Goal: Task Accomplishment & Management: Use online tool/utility

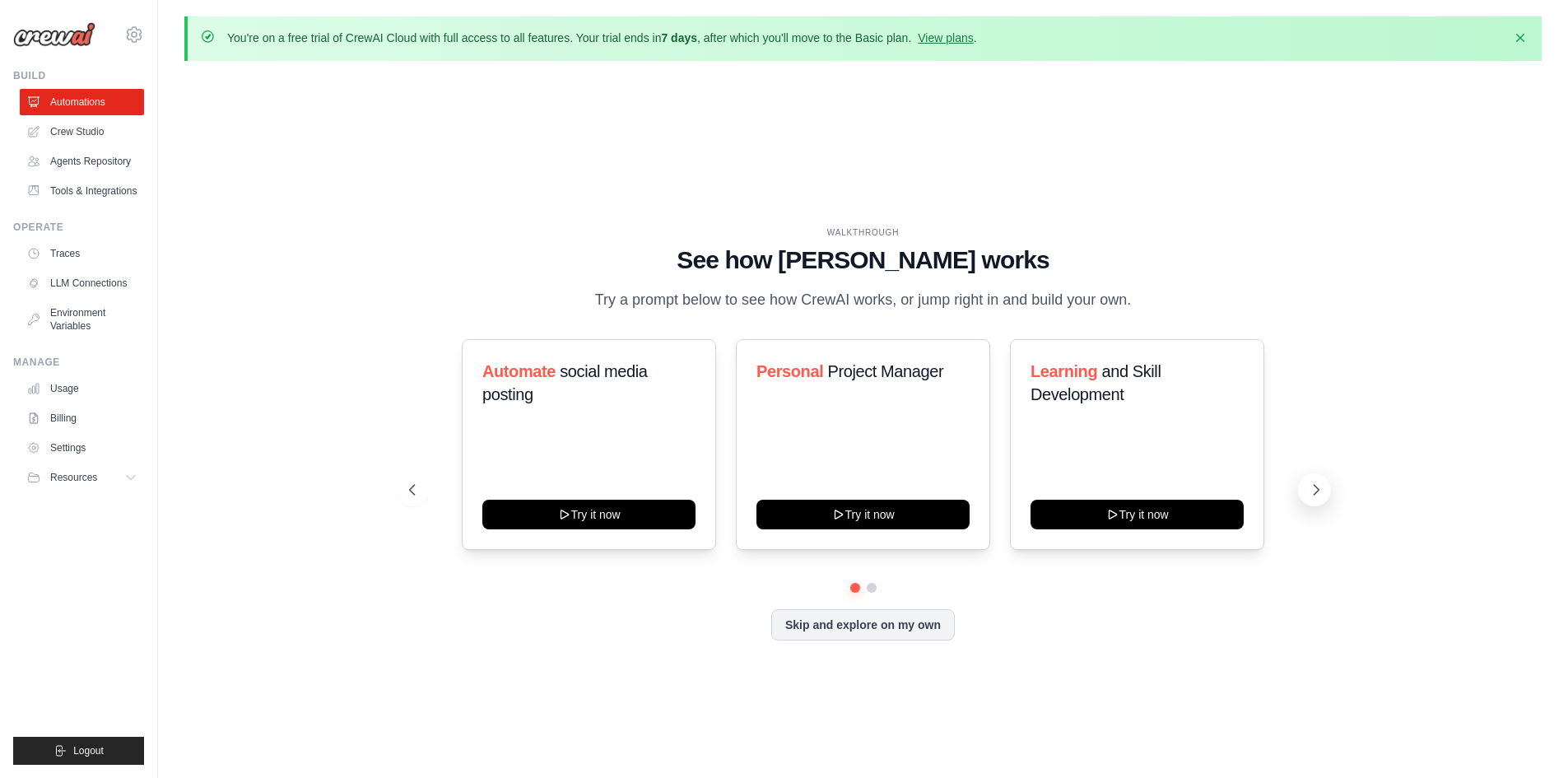
click at [1315, 490] on icon at bounding box center [1316, 489] width 17 height 17
click at [82, 137] on link "Crew Studio" at bounding box center [83, 131] width 124 height 26
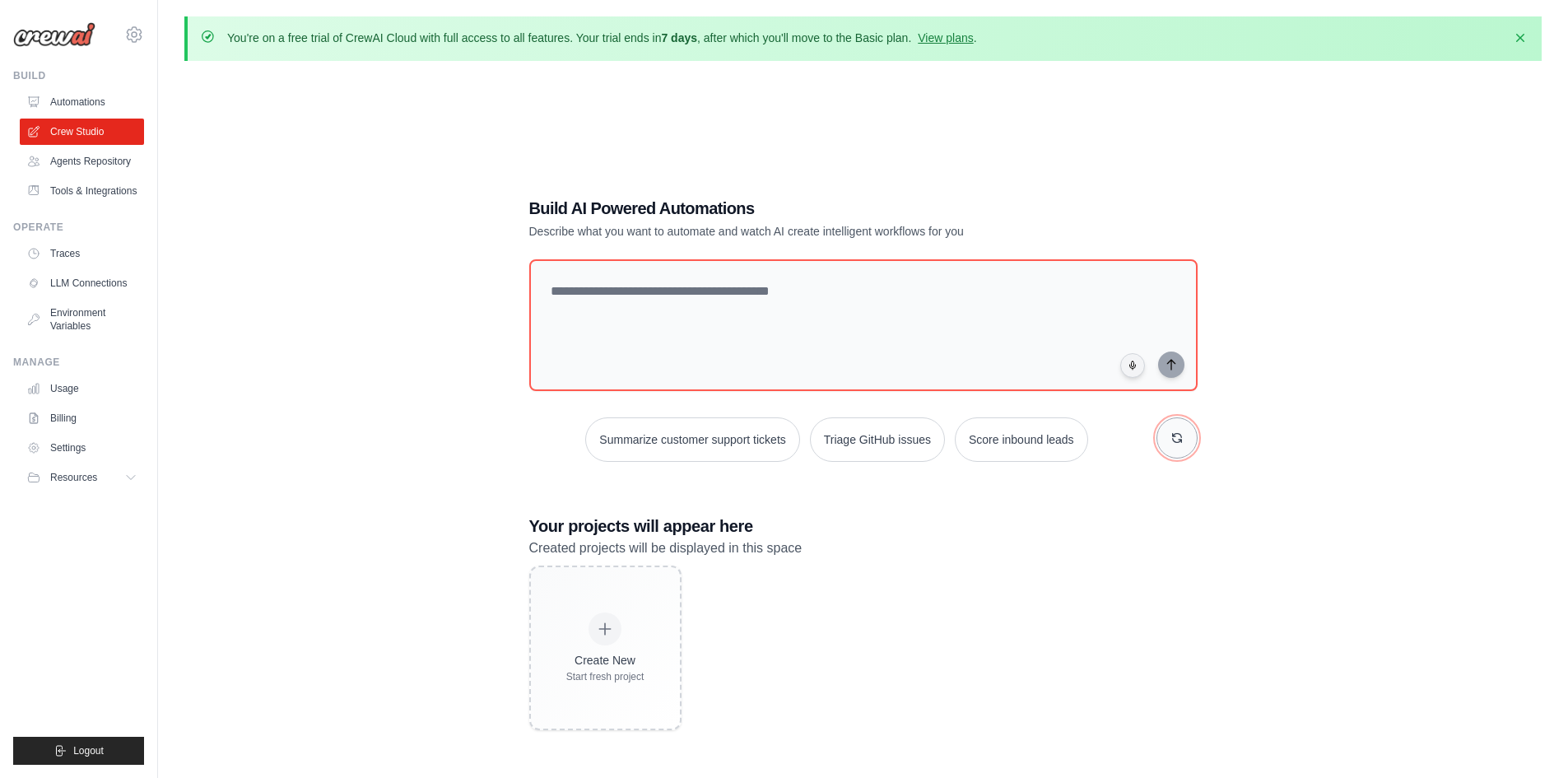
click at [1182, 439] on icon "button" at bounding box center [1176, 437] width 9 height 9
click at [650, 449] on button "Process invoices automatically" at bounding box center [656, 439] width 185 height 44
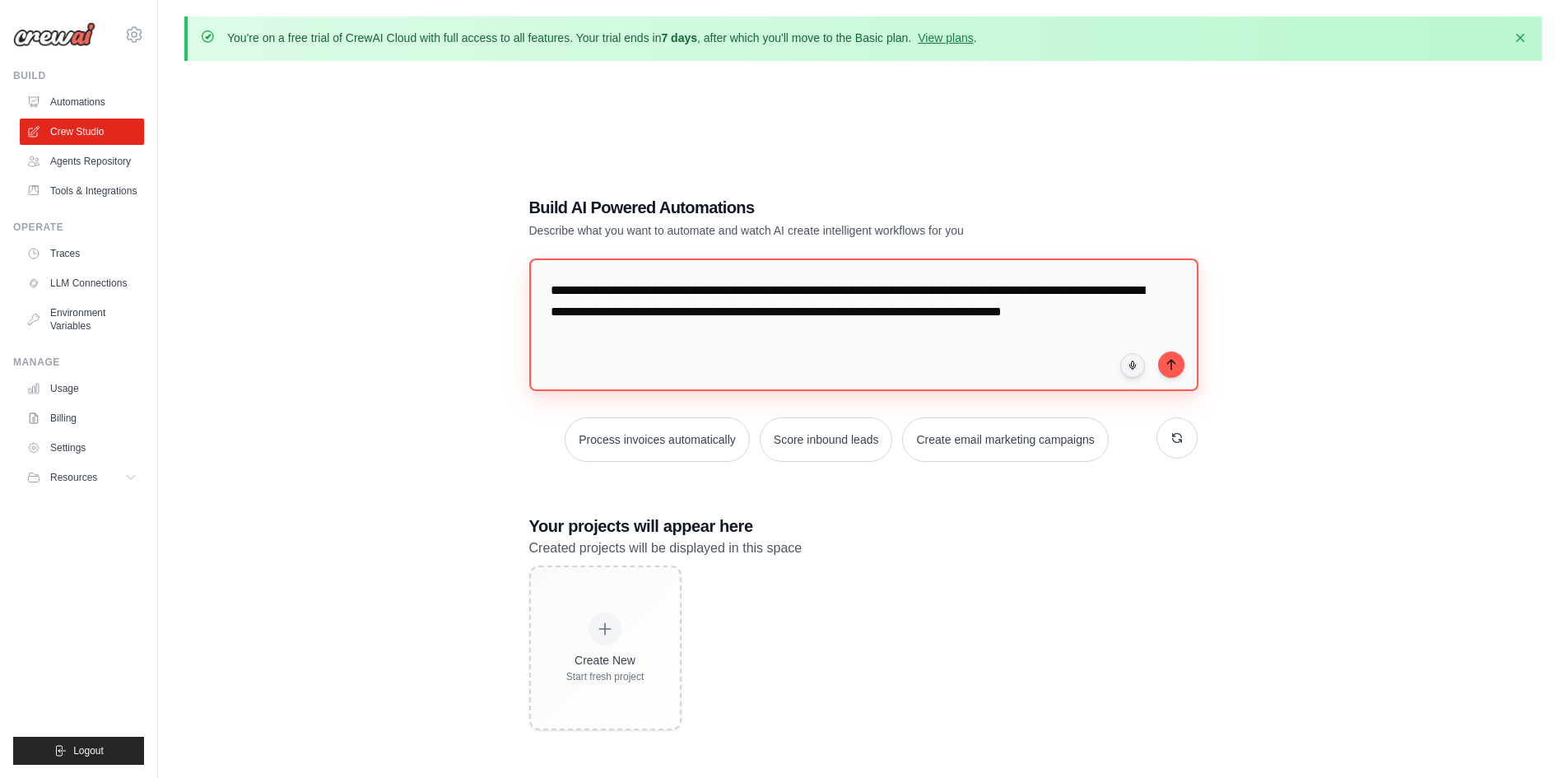
drag, startPoint x: 554, startPoint y: 294, endPoint x: 1112, endPoint y: 336, distance: 559.6
click at [1080, 335] on textarea "**********" at bounding box center [864, 324] width 670 height 132
click at [1076, 345] on textarea "**********" at bounding box center [864, 324] width 670 height 132
click at [1176, 366] on icon "submit" at bounding box center [1171, 363] width 13 height 13
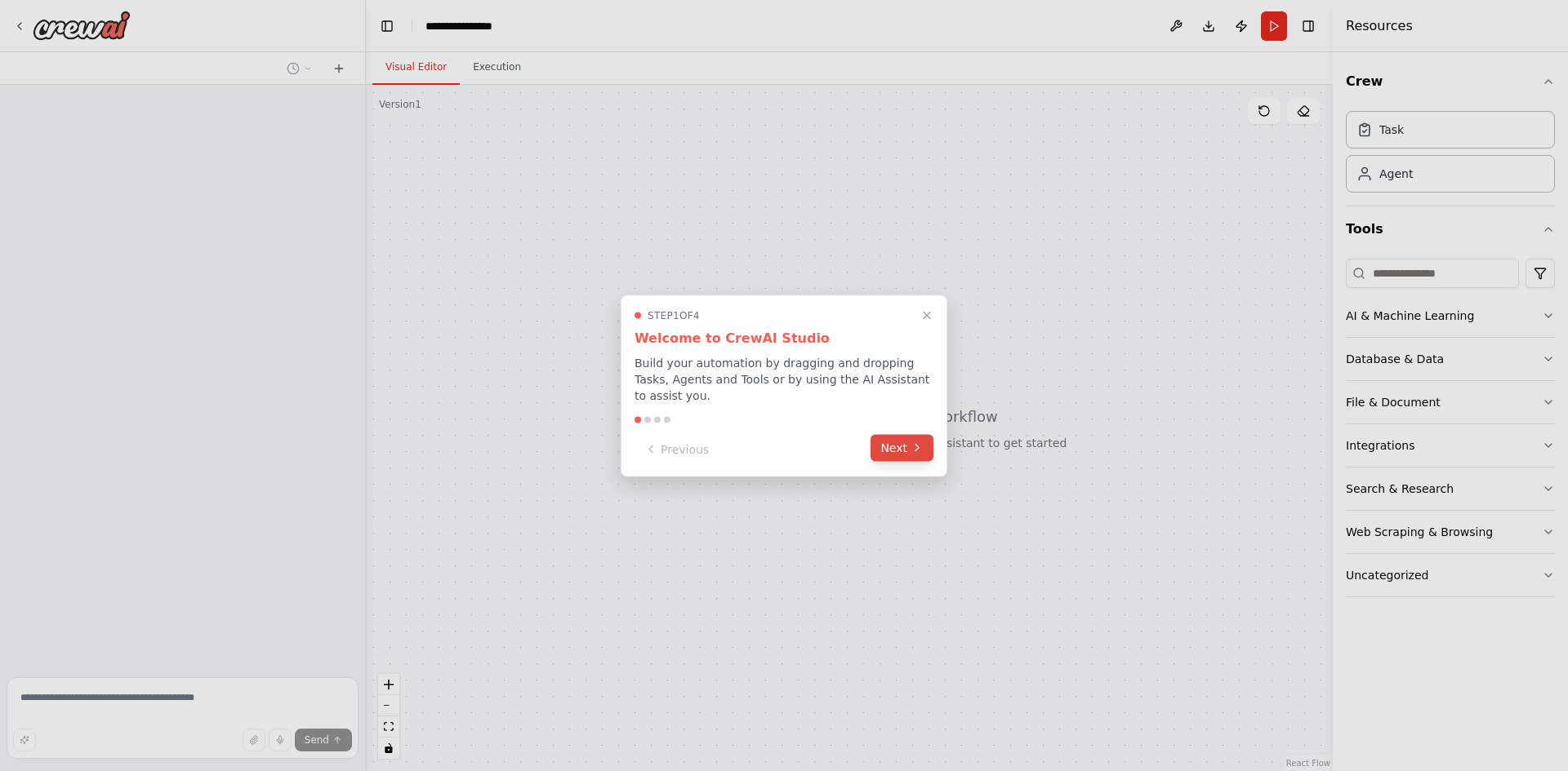
click at [909, 442] on button "Next" at bounding box center [901, 448] width 63 height 27
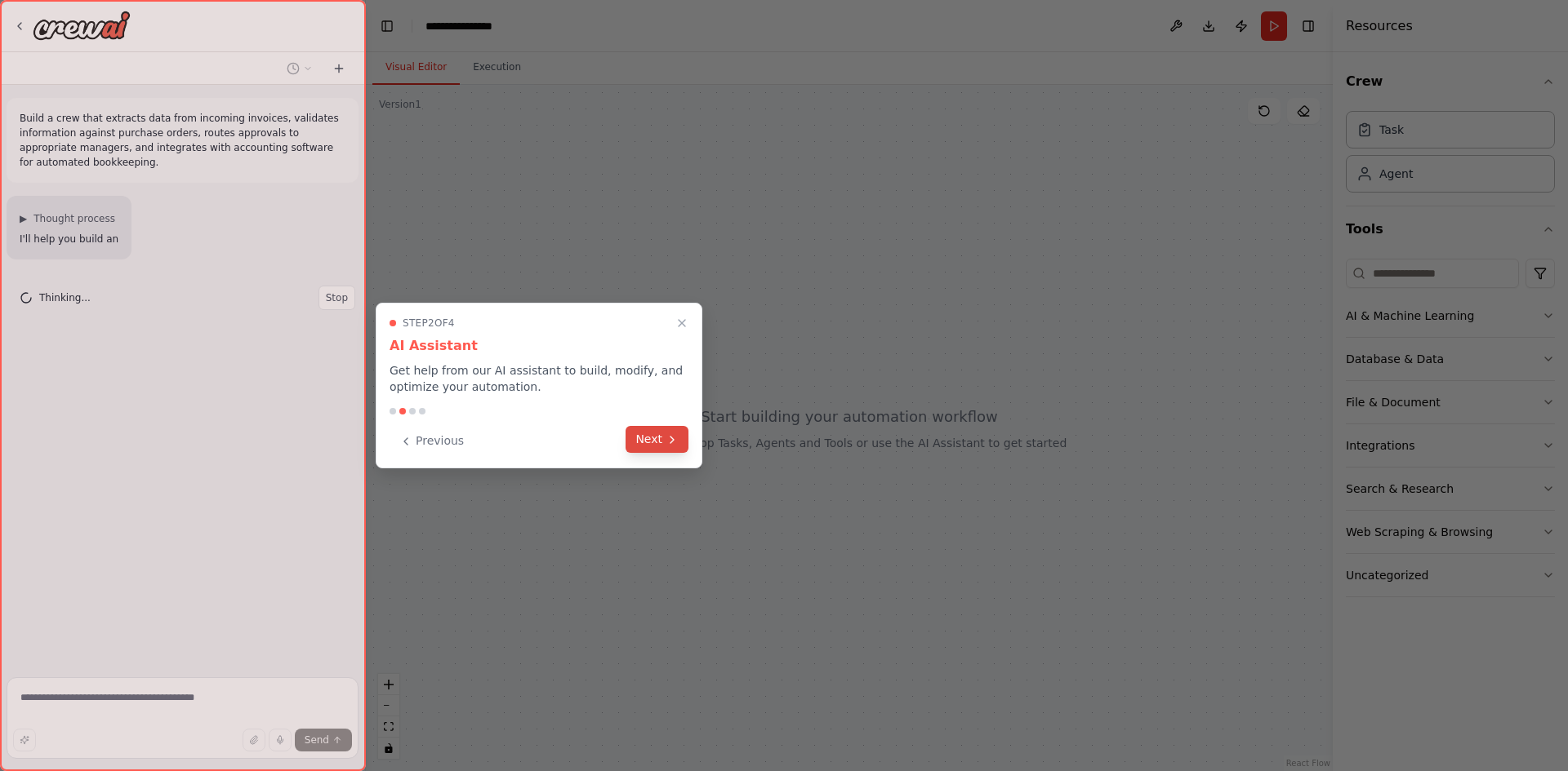
click at [671, 446] on button "Next" at bounding box center [657, 439] width 63 height 27
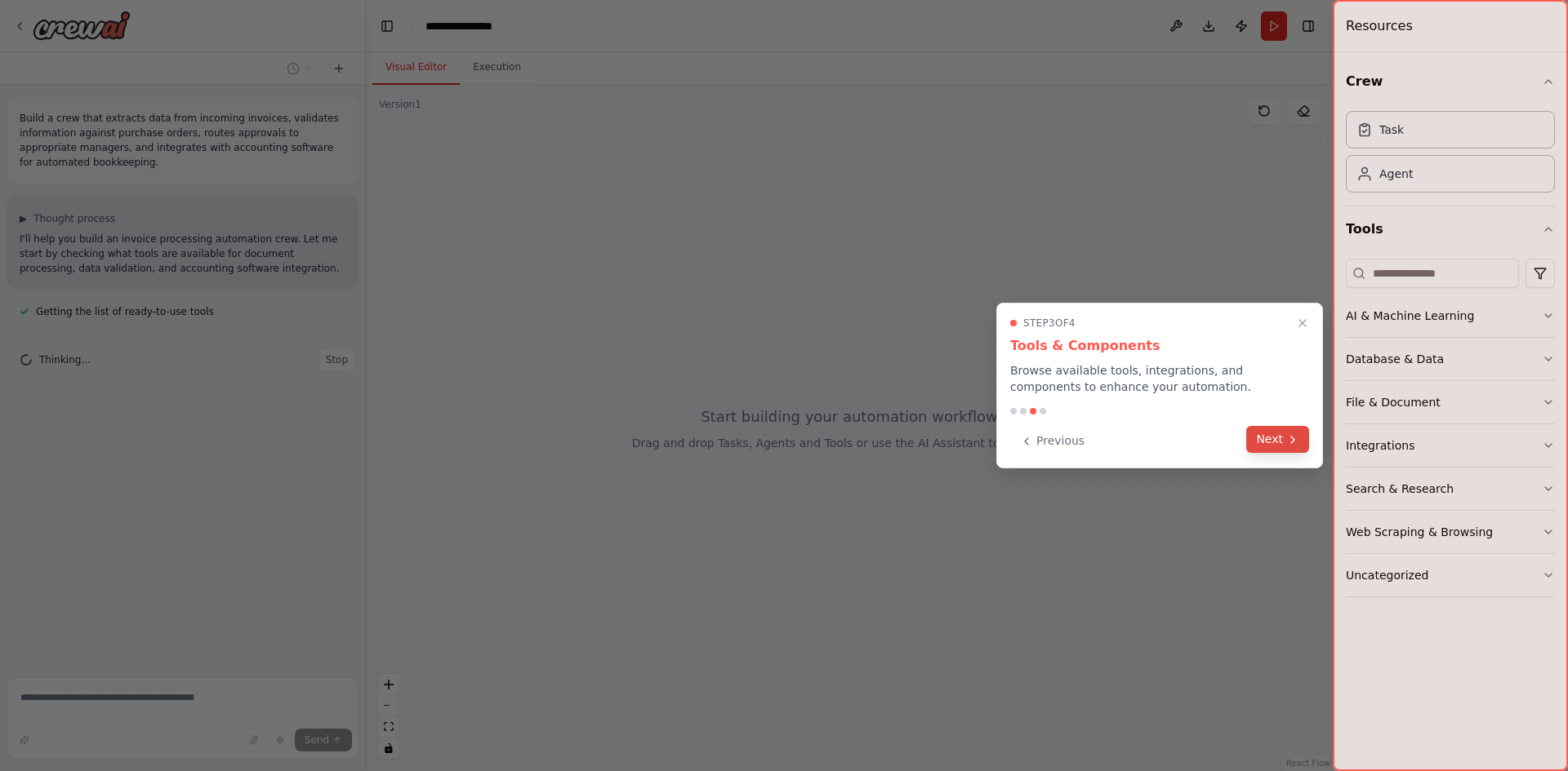
click at [1282, 440] on button "Next" at bounding box center [1277, 439] width 63 height 27
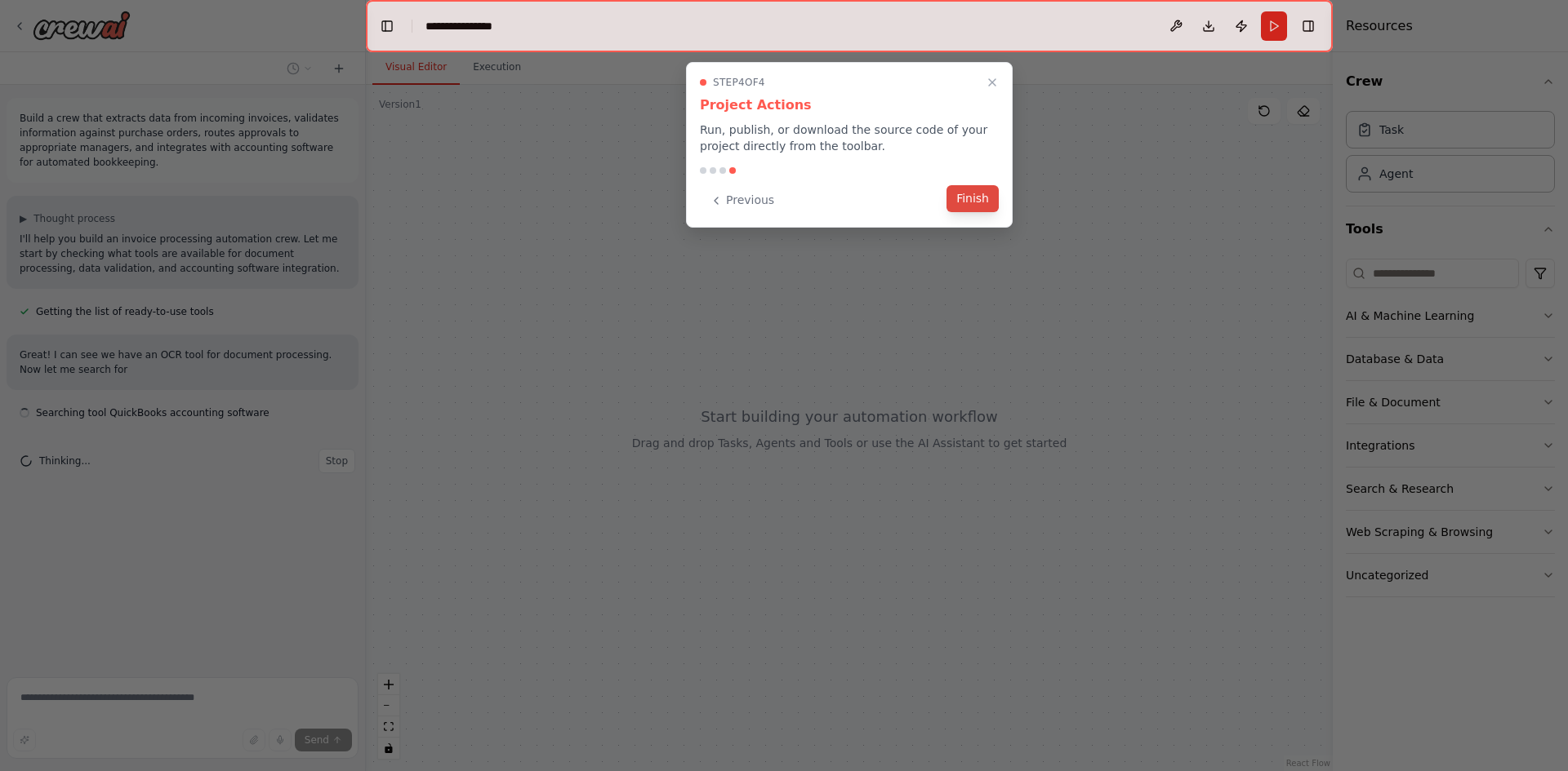
click at [972, 204] on button "Finish" at bounding box center [972, 199] width 52 height 27
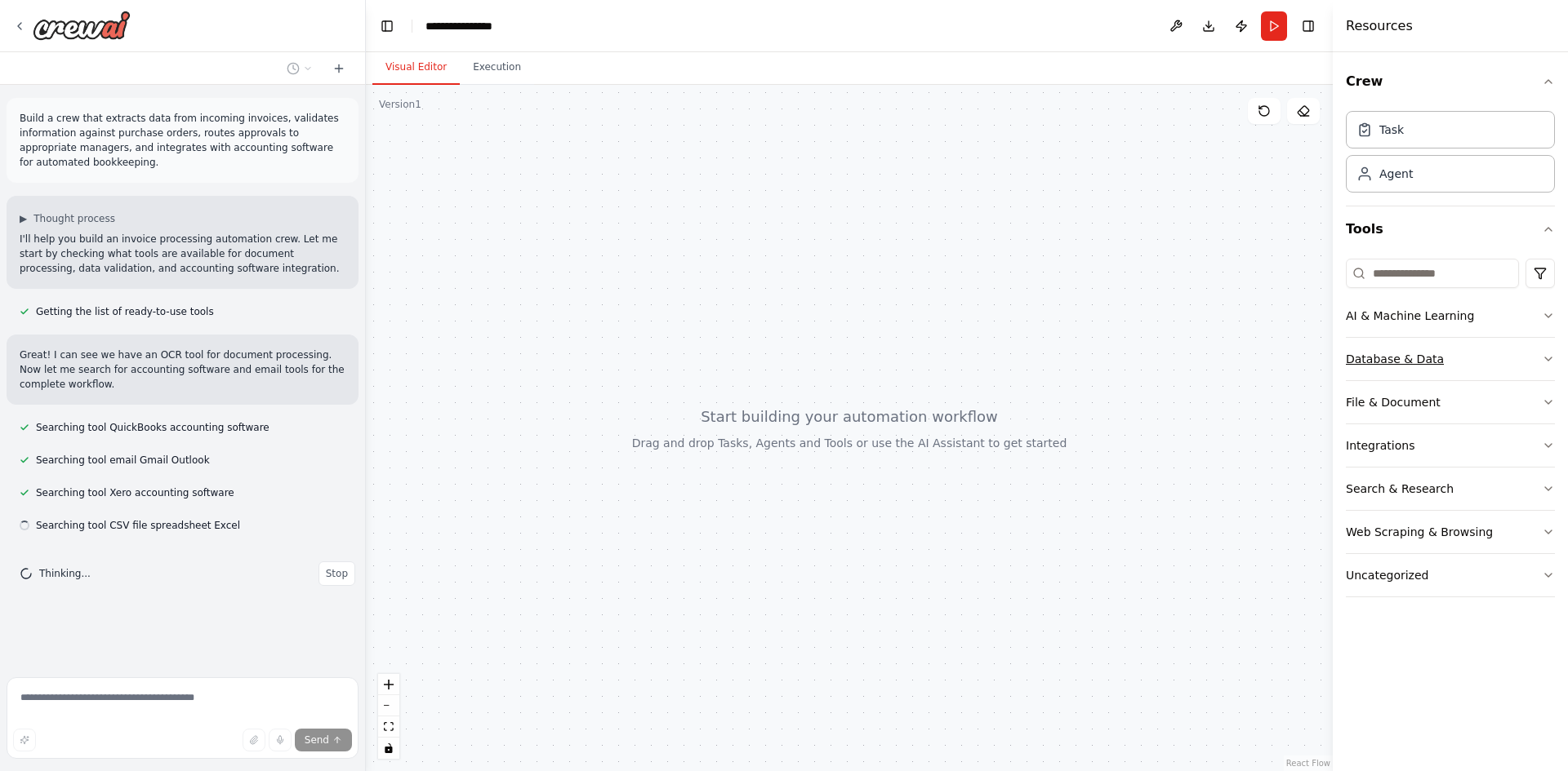
click at [1550, 358] on icon "button" at bounding box center [1548, 359] width 13 height 13
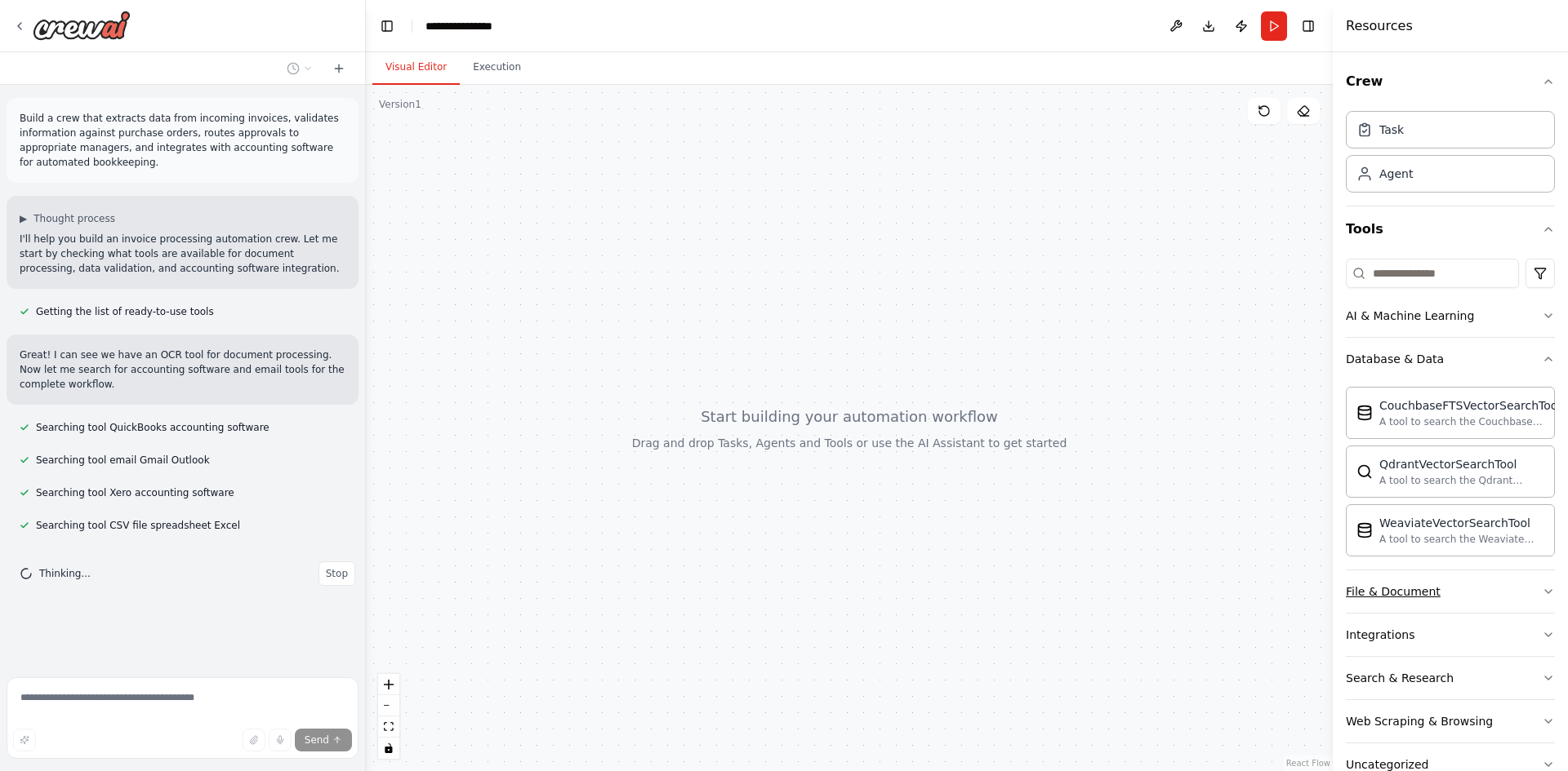
click at [1542, 590] on icon "button" at bounding box center [1548, 591] width 13 height 13
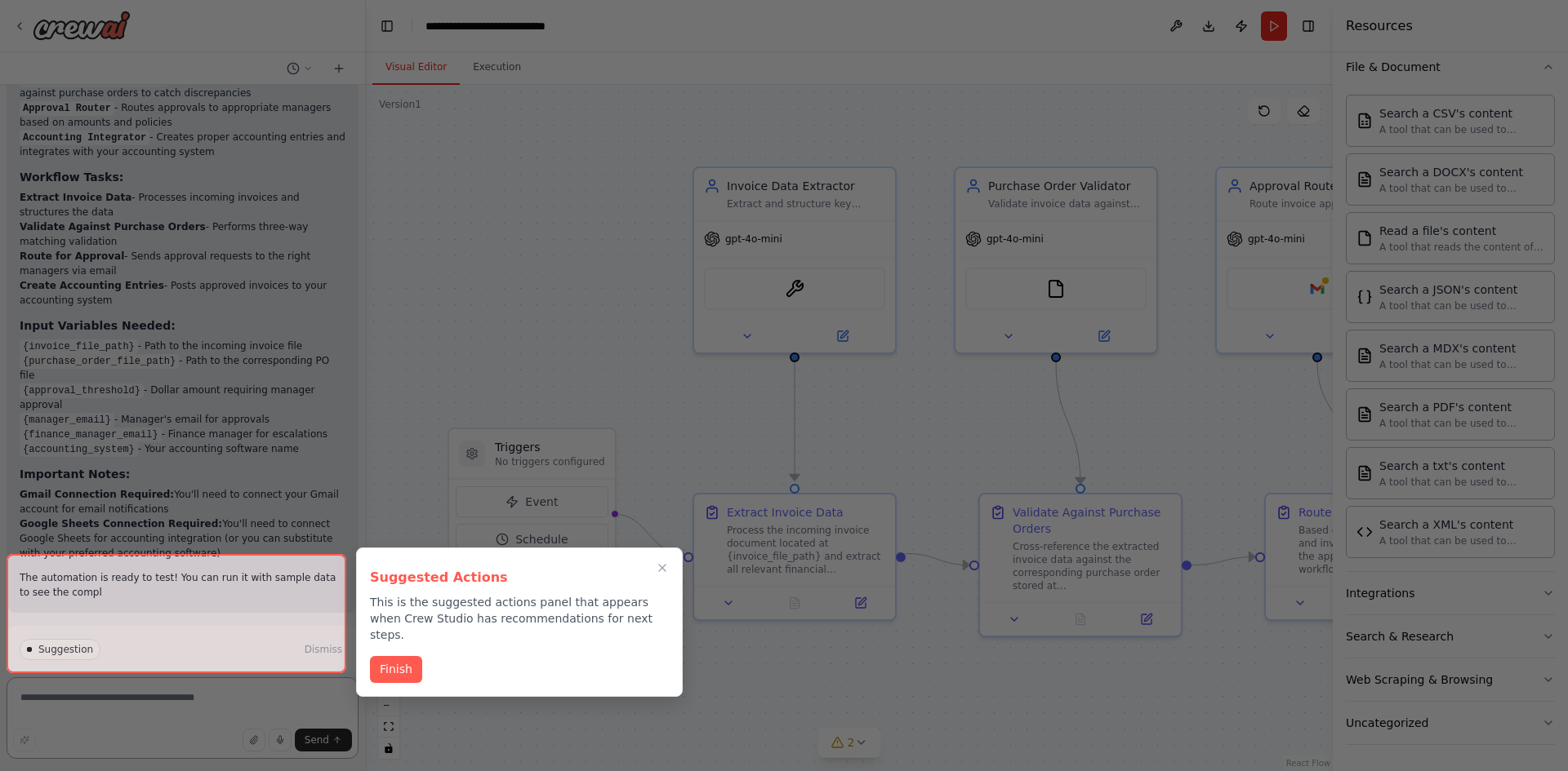
scroll to position [1419, 0]
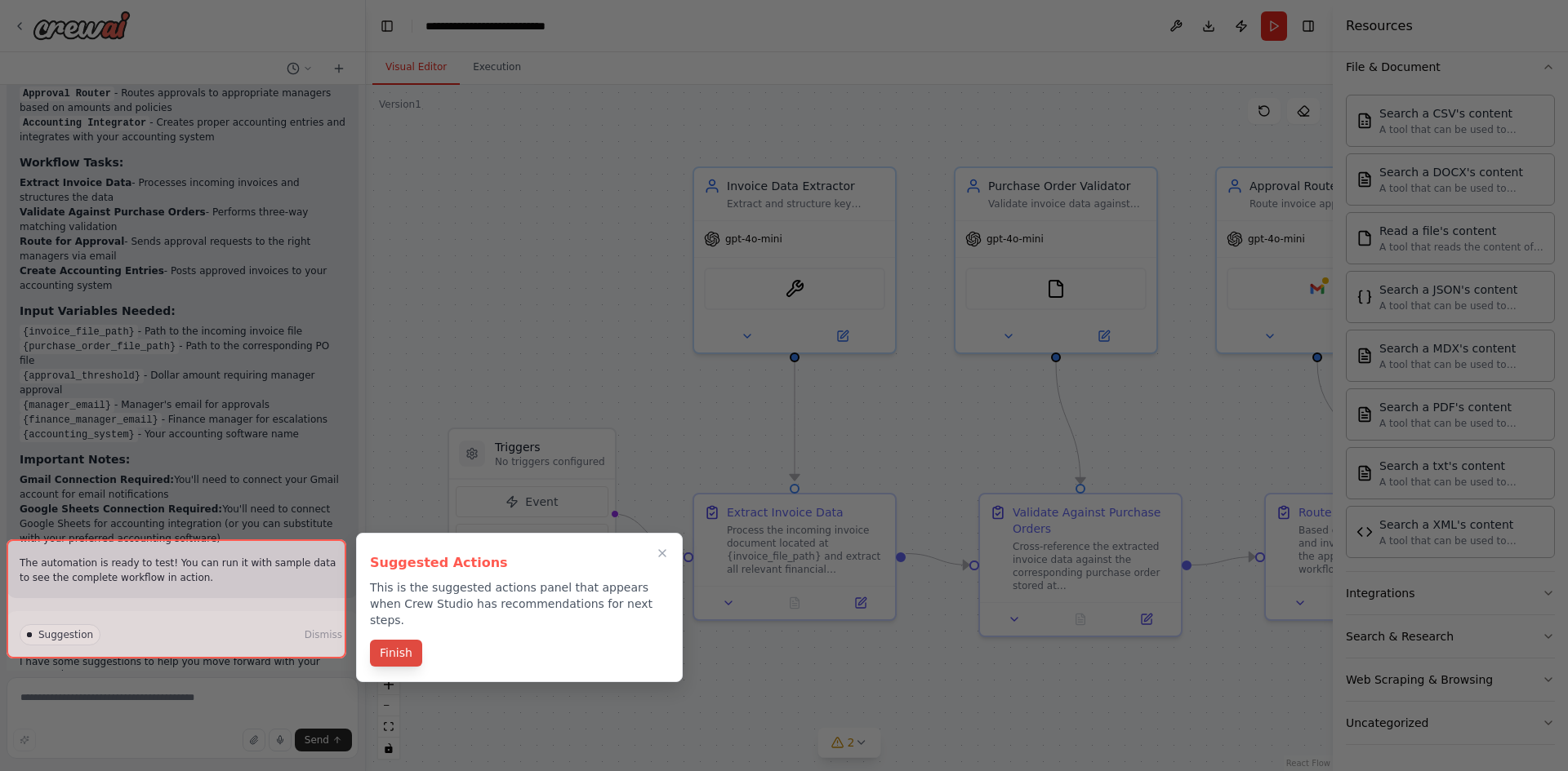
click at [397, 640] on button "Finish" at bounding box center [396, 654] width 52 height 27
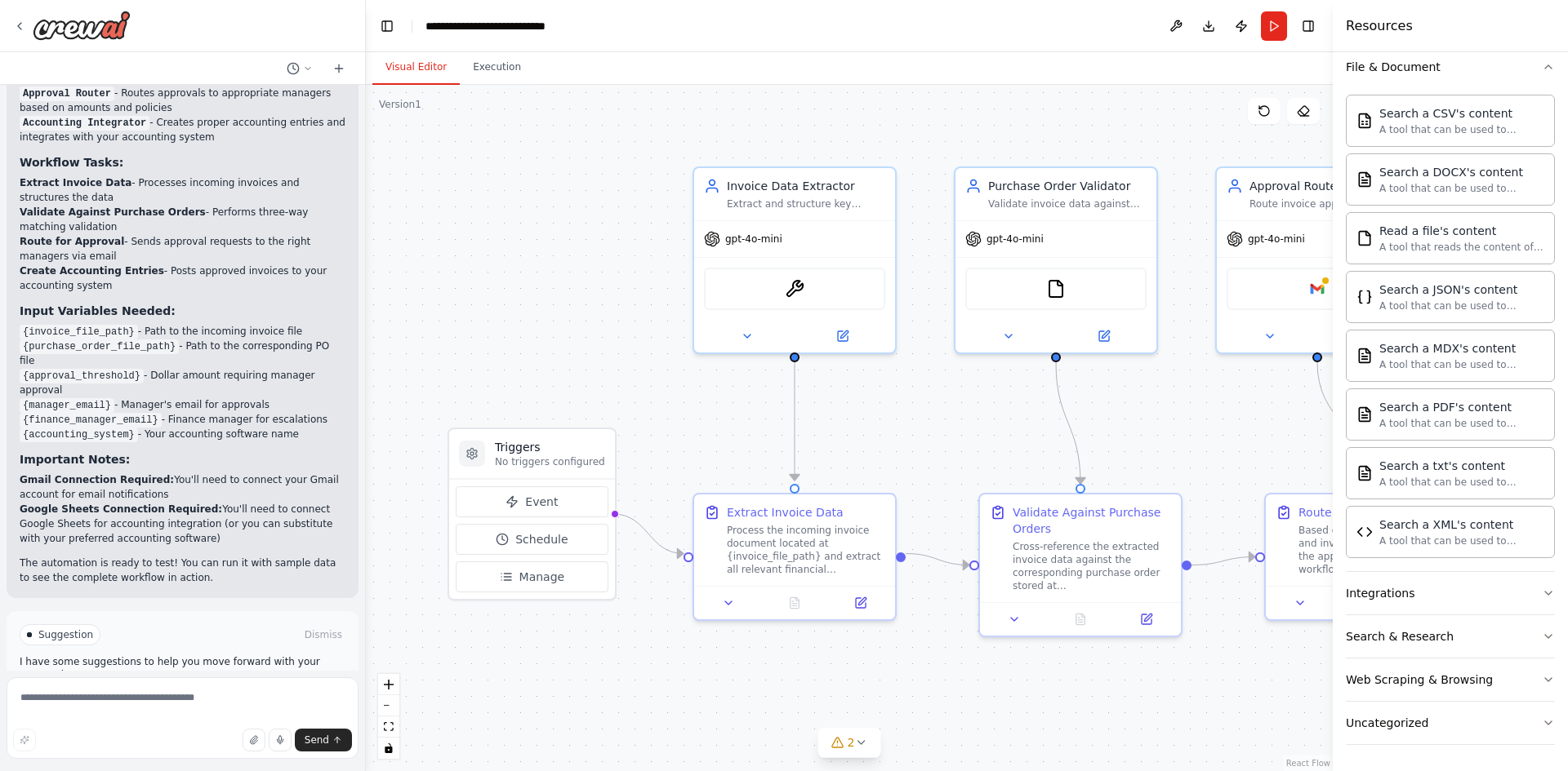
click at [229, 691] on button "Run Automation" at bounding box center [182, 704] width 326 height 26
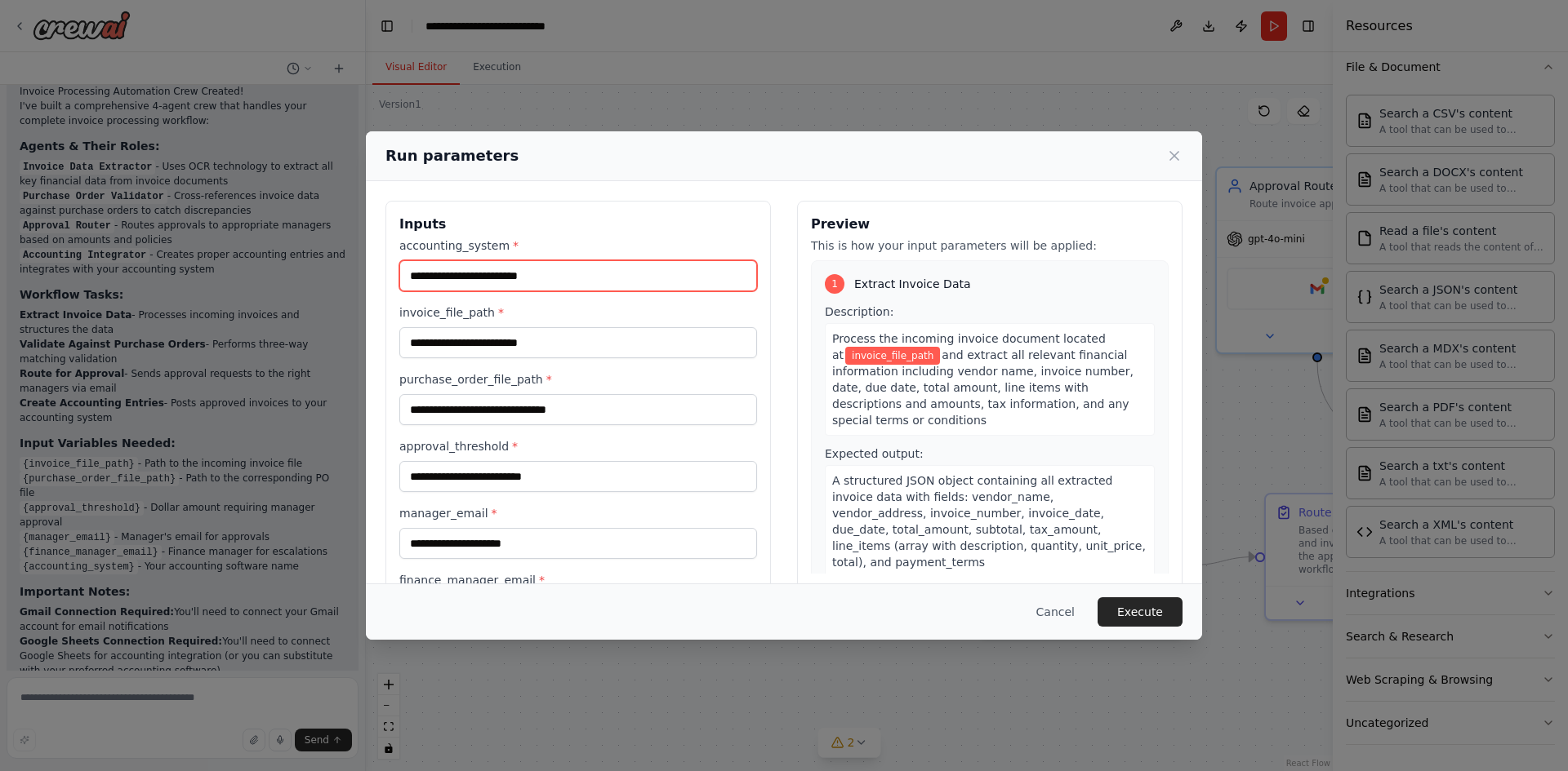
click at [543, 275] on input "accounting_system *" at bounding box center [577, 275] width 358 height 31
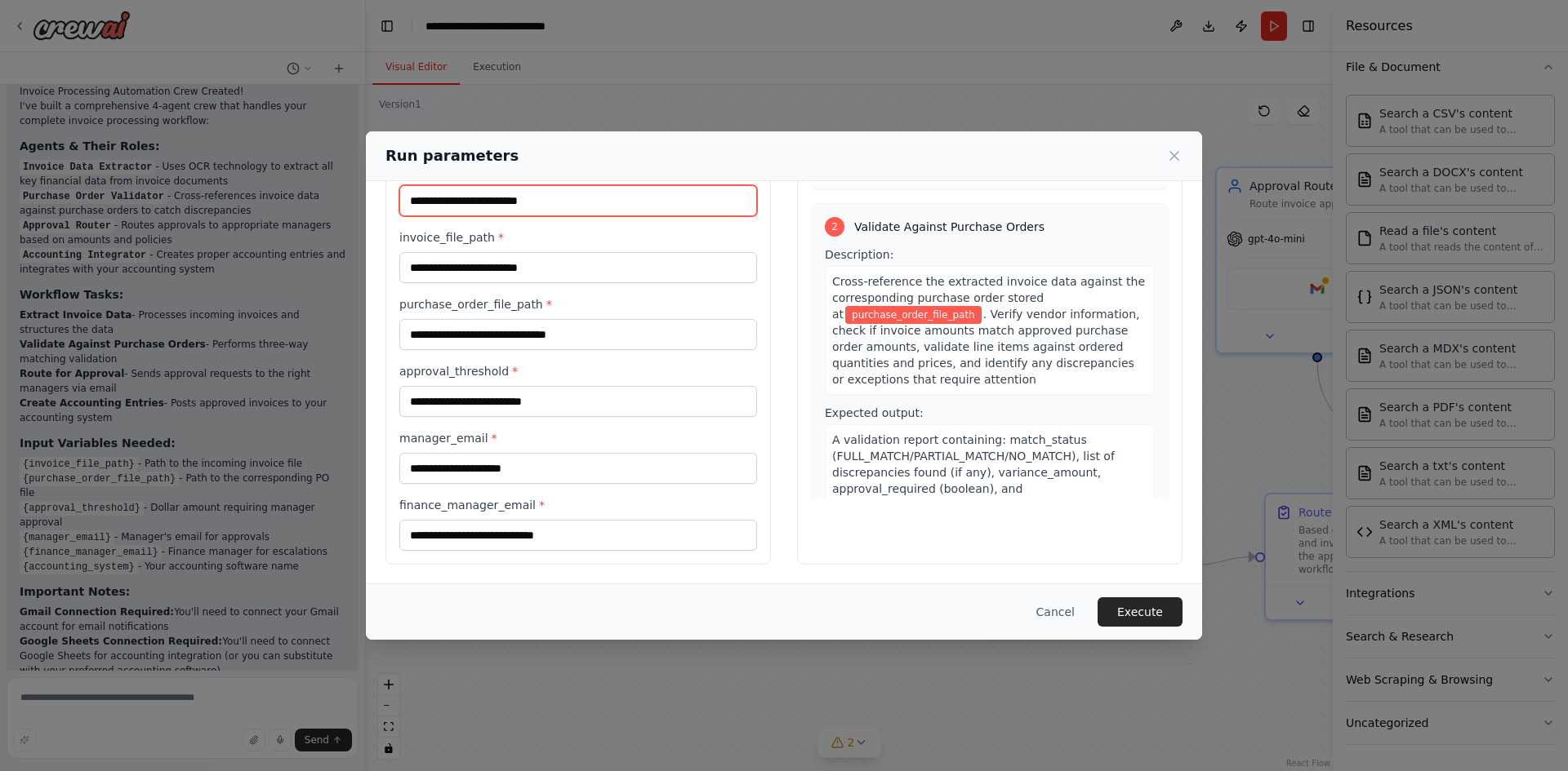
scroll to position [0, 0]
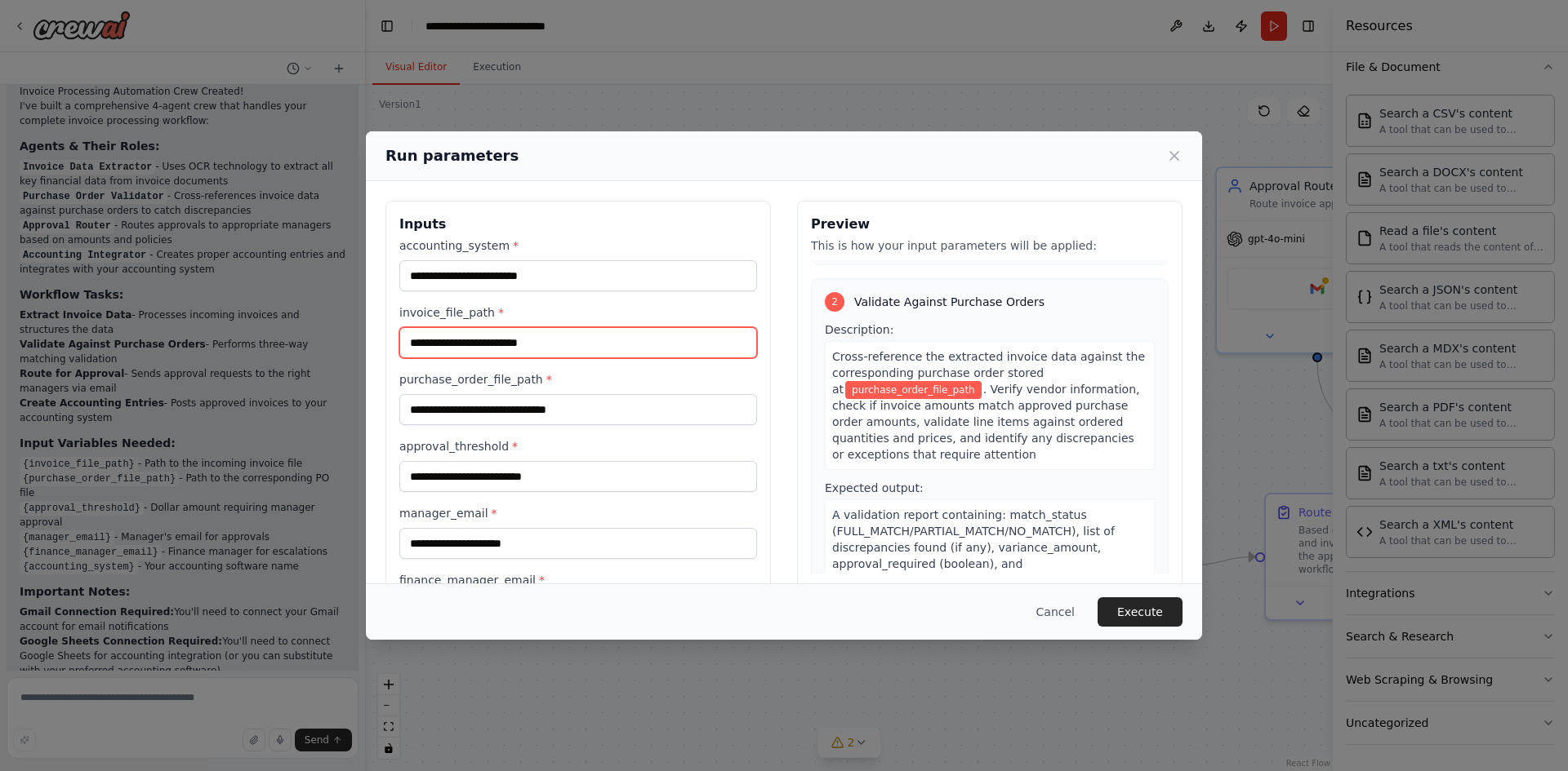
click at [497, 350] on input "invoice_file_path *" at bounding box center [577, 342] width 358 height 31
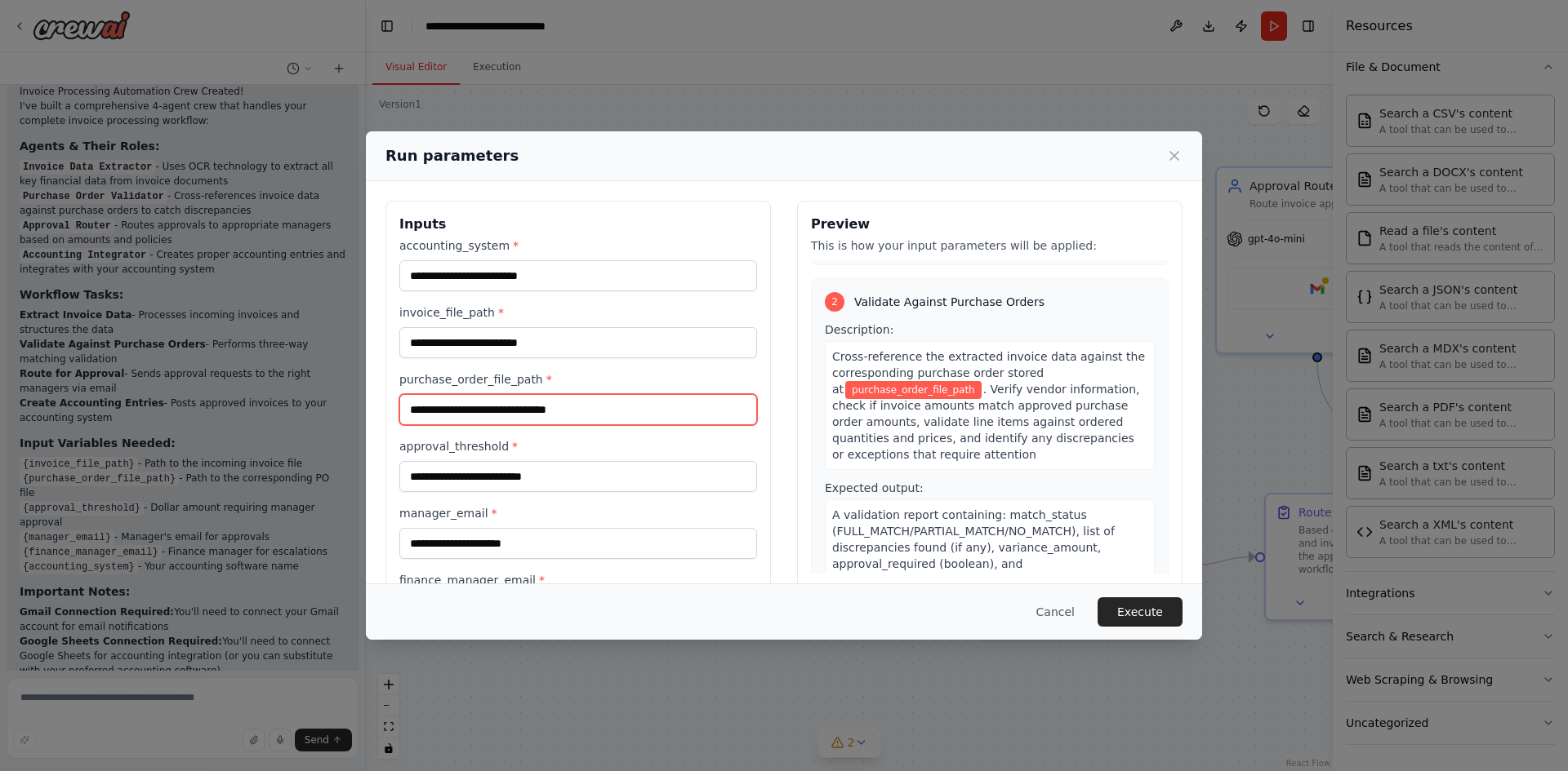
click at [526, 411] on input "purchase_order_file_path *" at bounding box center [577, 409] width 358 height 31
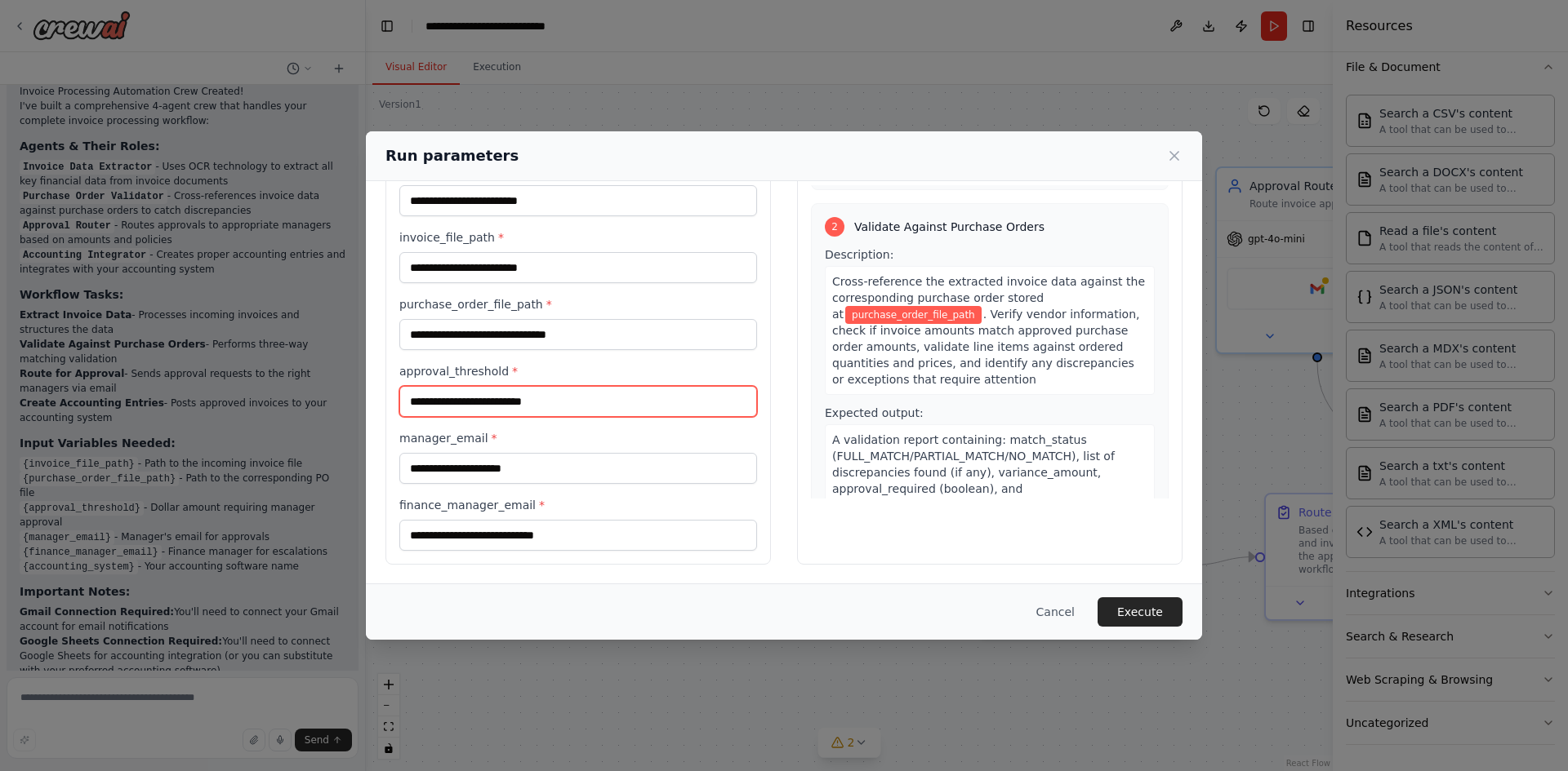
click at [522, 404] on input "approval_threshold *" at bounding box center [577, 402] width 358 height 31
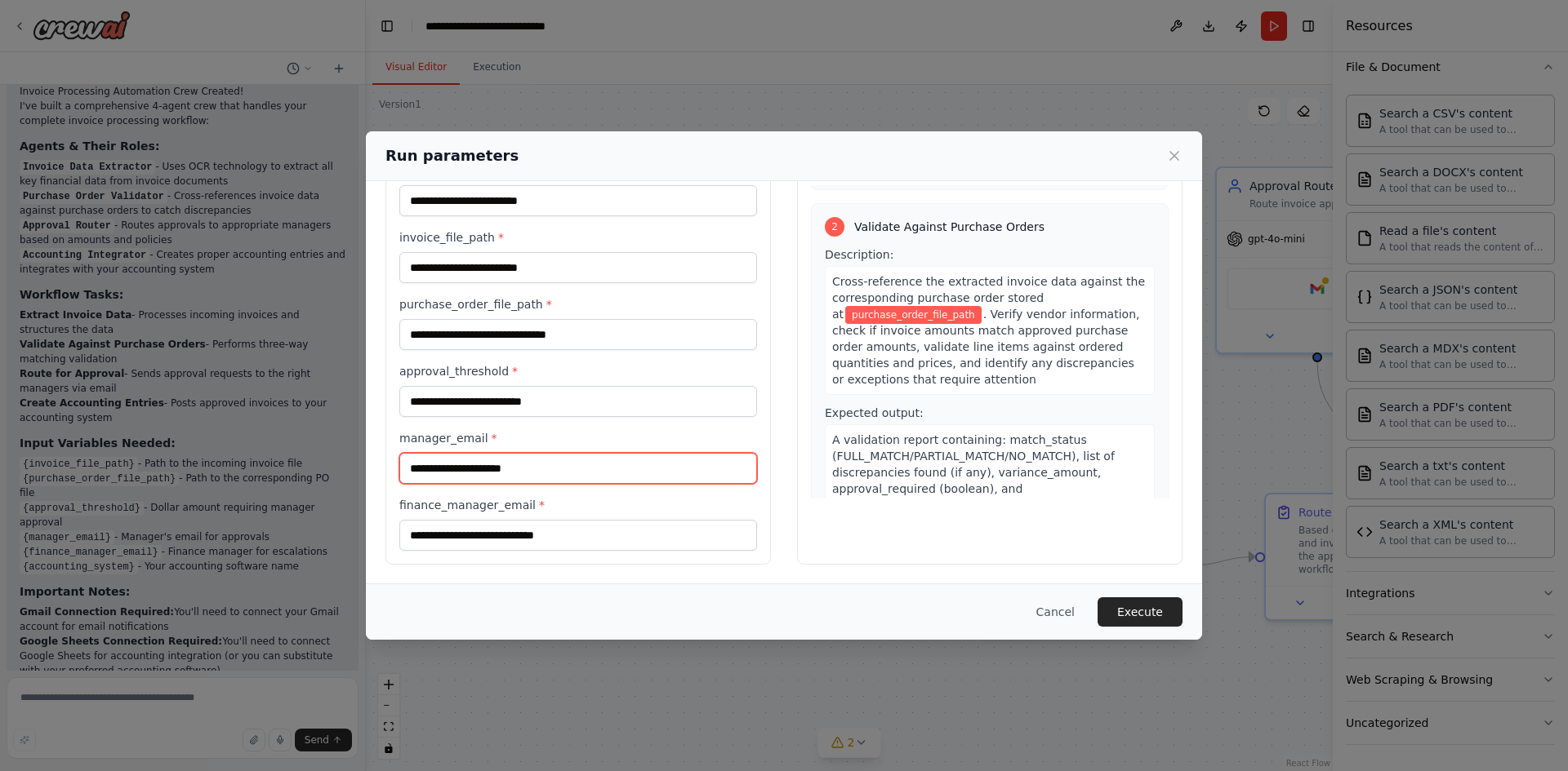
click at [519, 463] on input "manager_email *" at bounding box center [577, 468] width 358 height 31
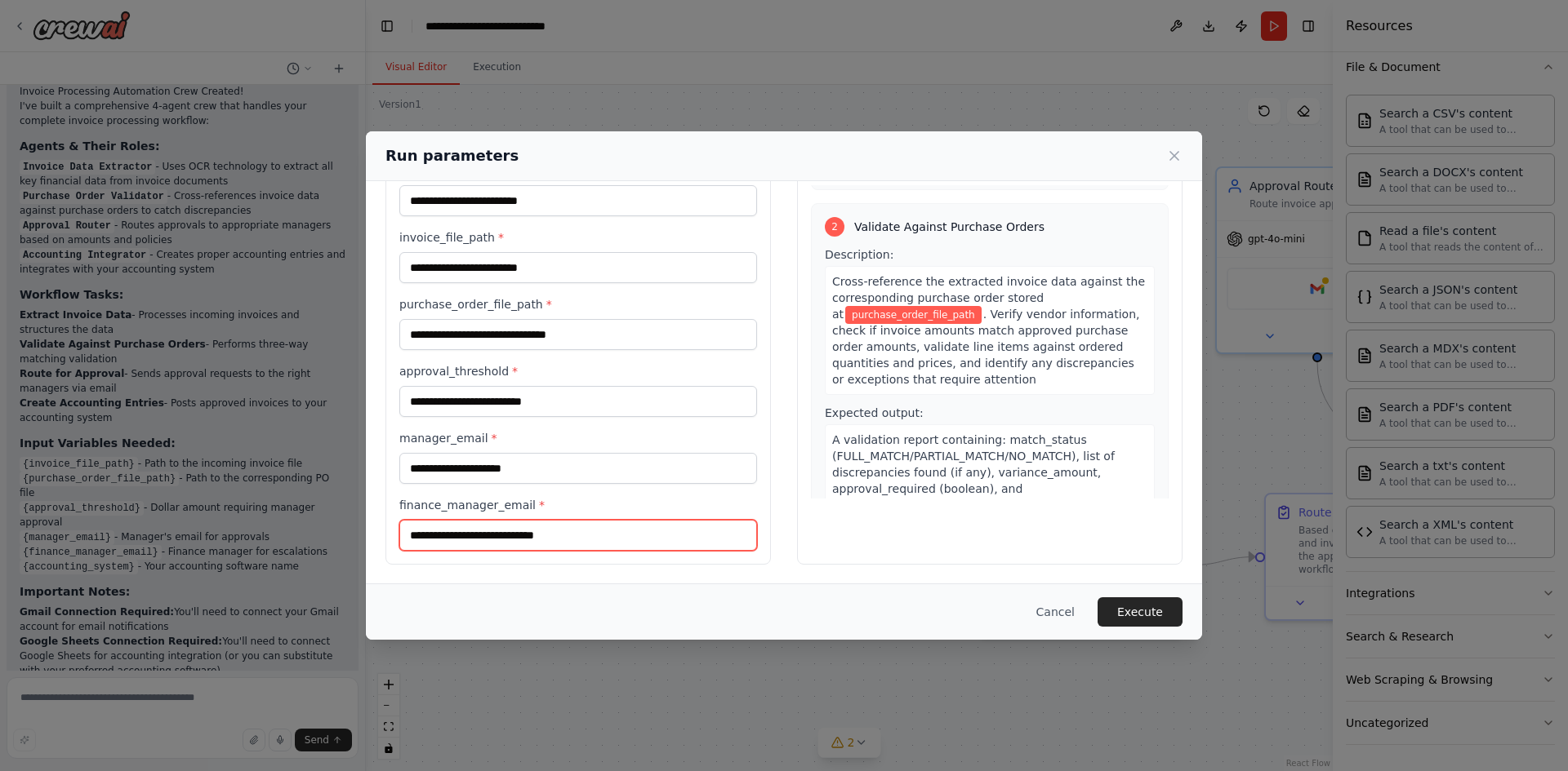
click at [528, 541] on input "finance_manager_email *" at bounding box center [577, 535] width 358 height 31
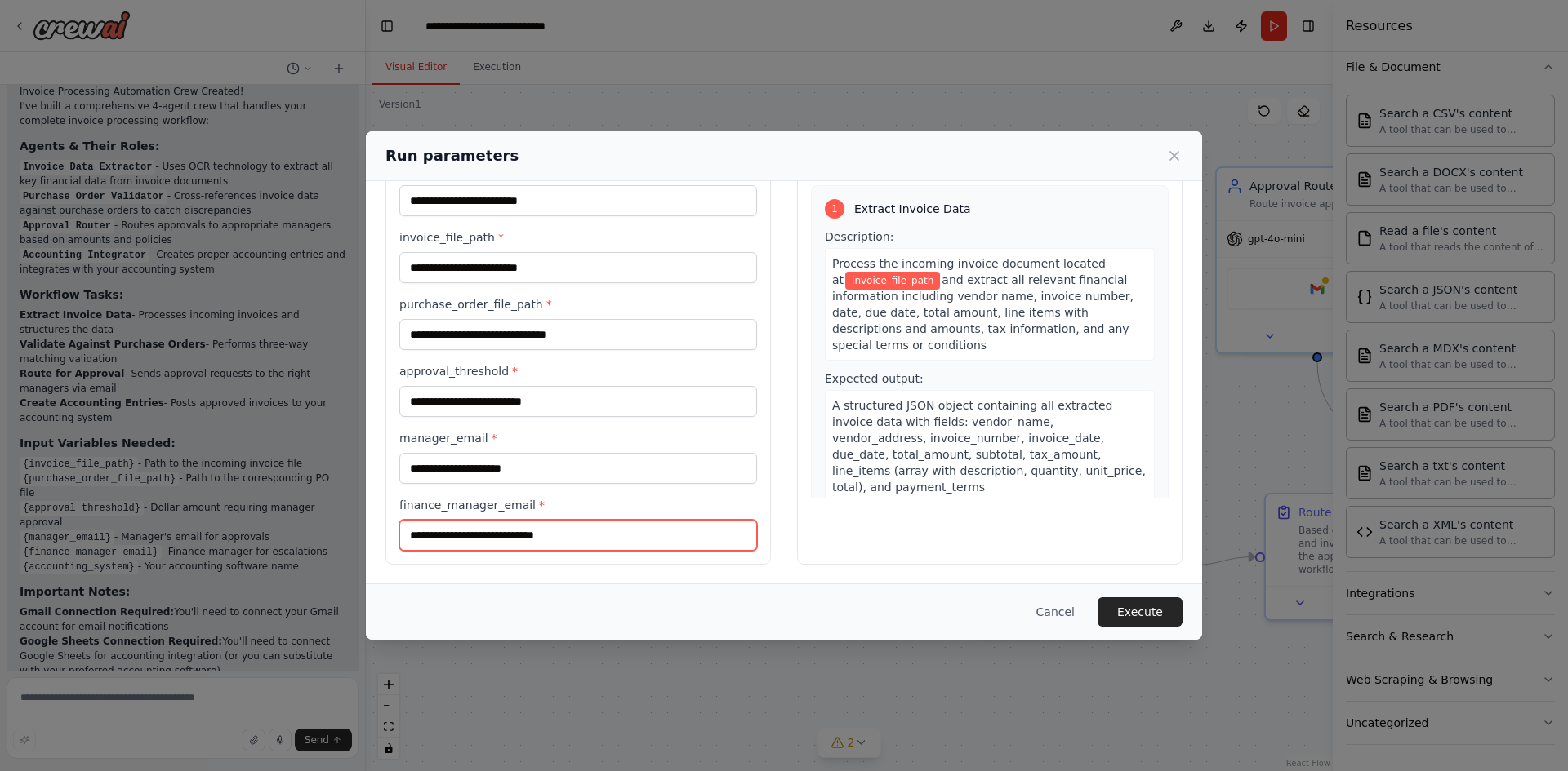
scroll to position [0, 0]
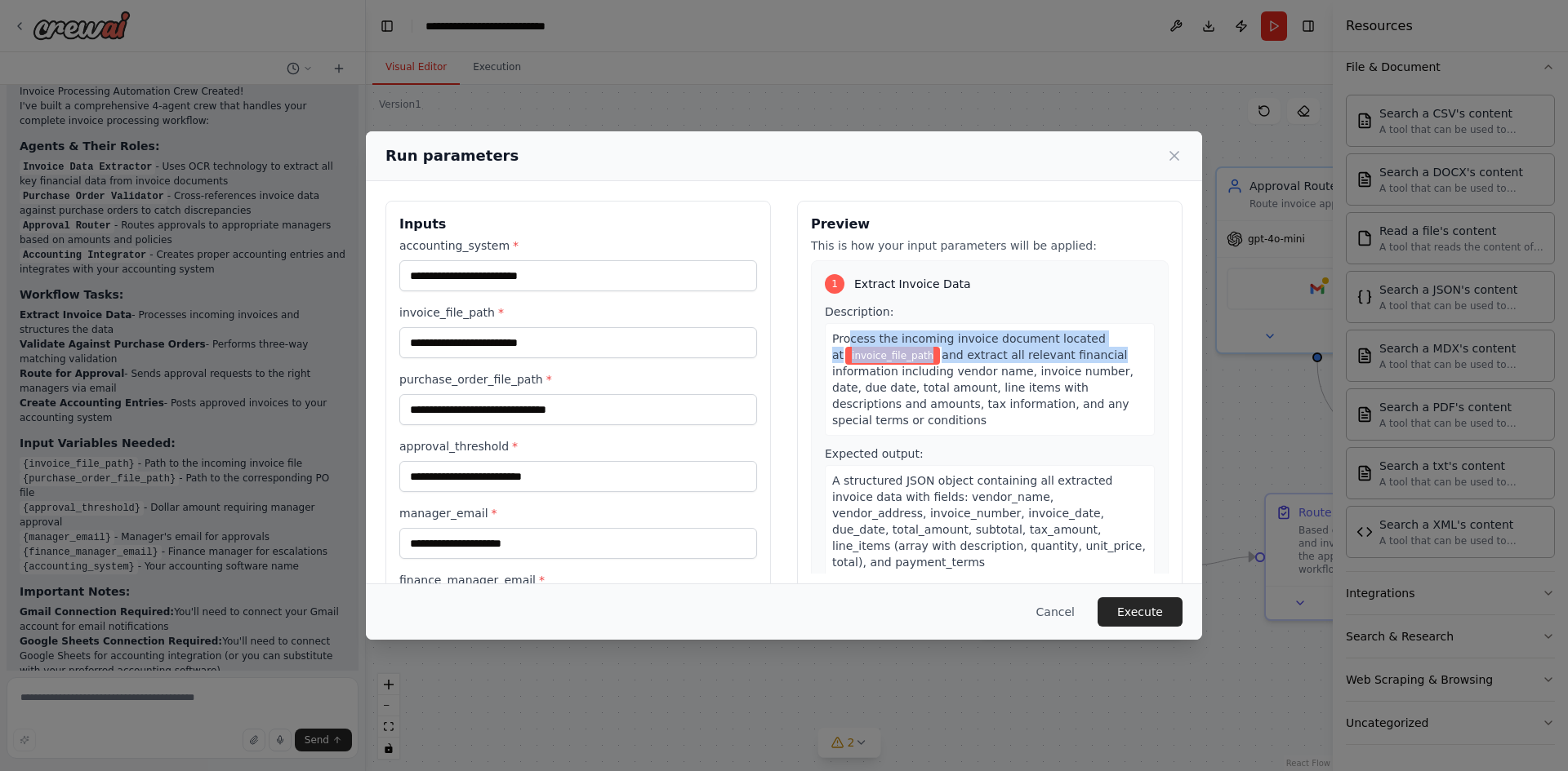
drag, startPoint x: 840, startPoint y: 337, endPoint x: 1060, endPoint y: 347, distance: 220.2
click at [1070, 347] on div "Process the incoming invoice document located at invoice_file_path and extract …" at bounding box center [990, 379] width 330 height 112
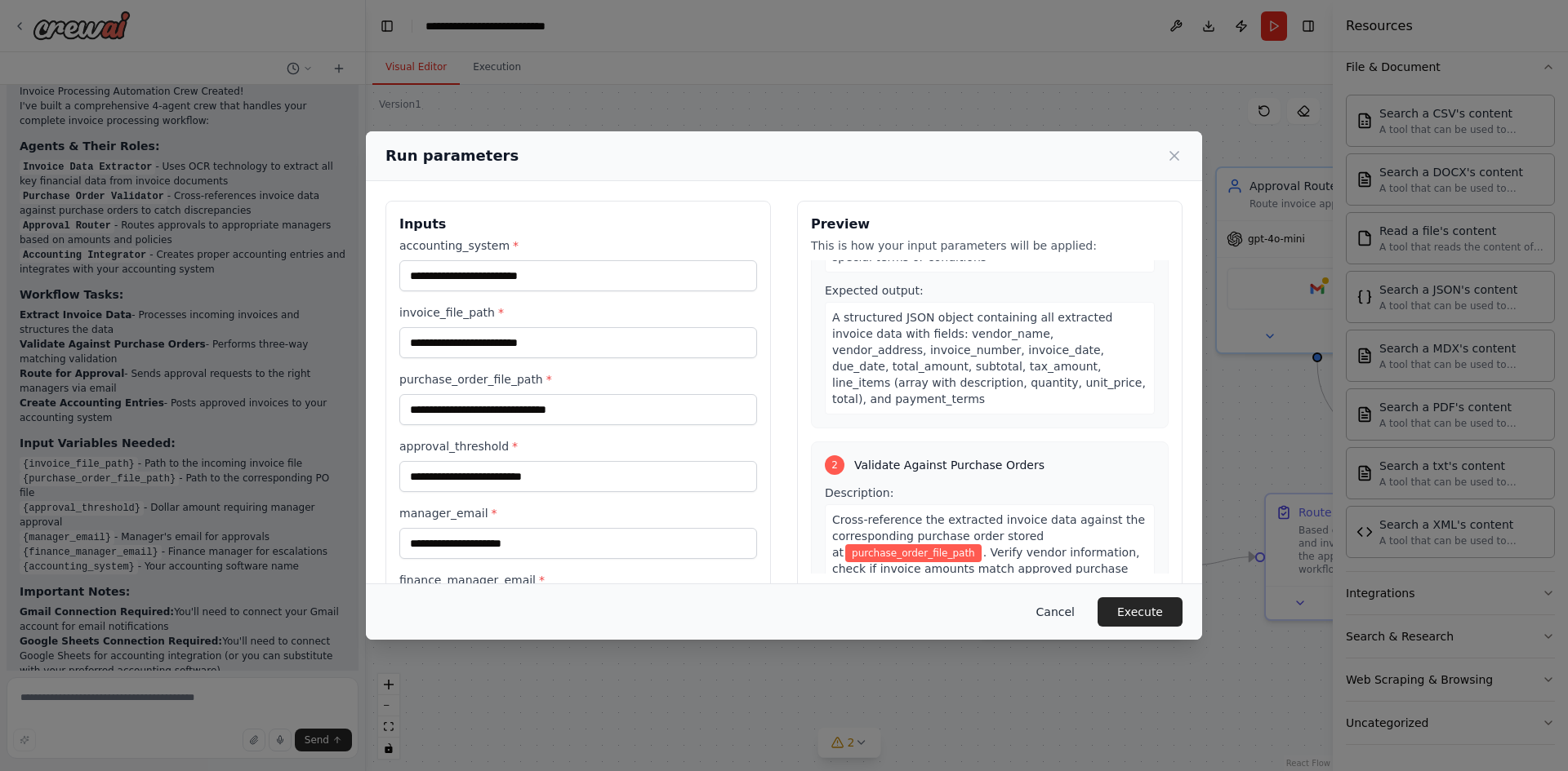
click at [1063, 610] on button "Cancel" at bounding box center [1055, 612] width 64 height 29
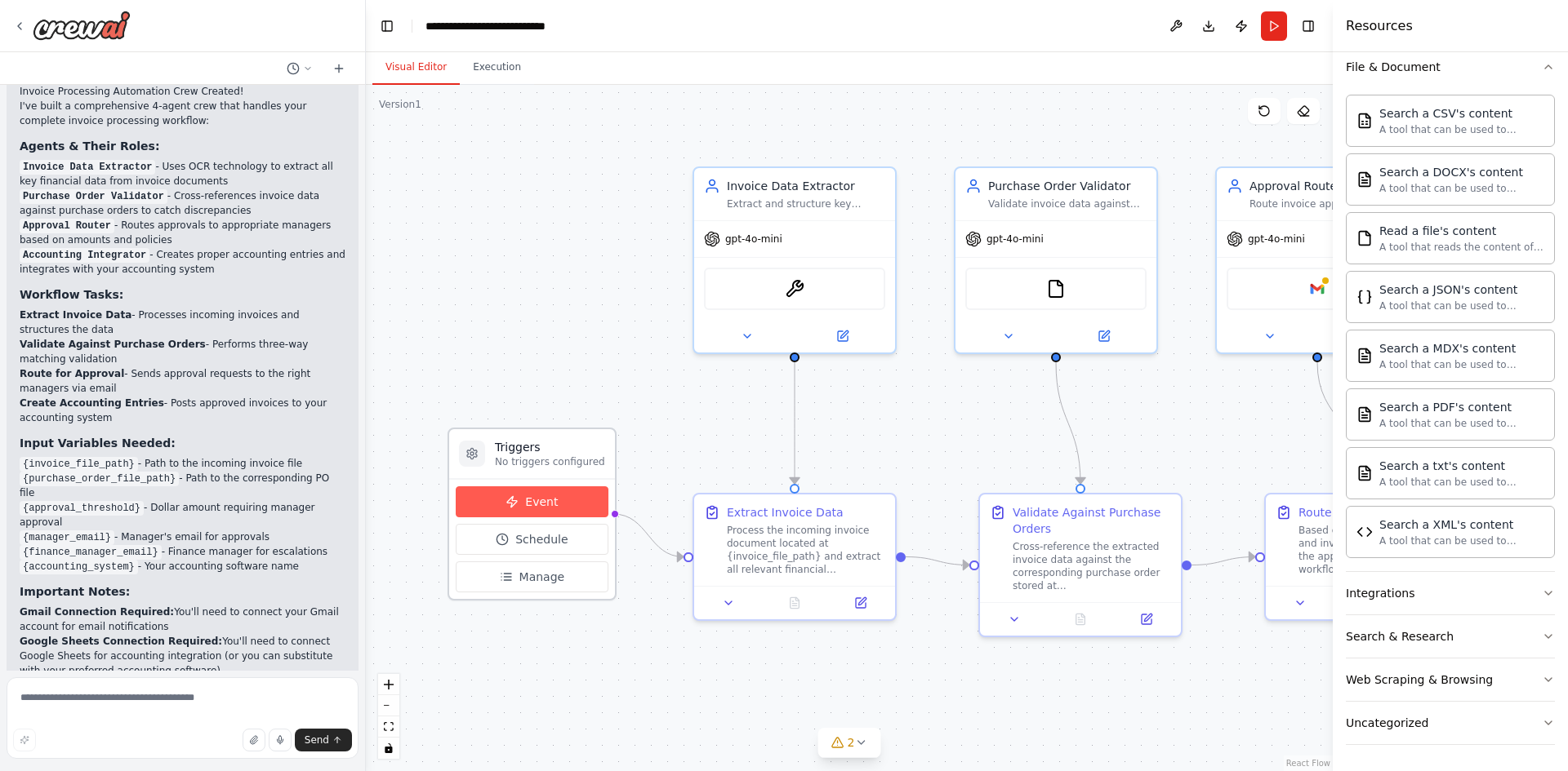
click at [539, 505] on span "Event" at bounding box center [541, 501] width 33 height 16
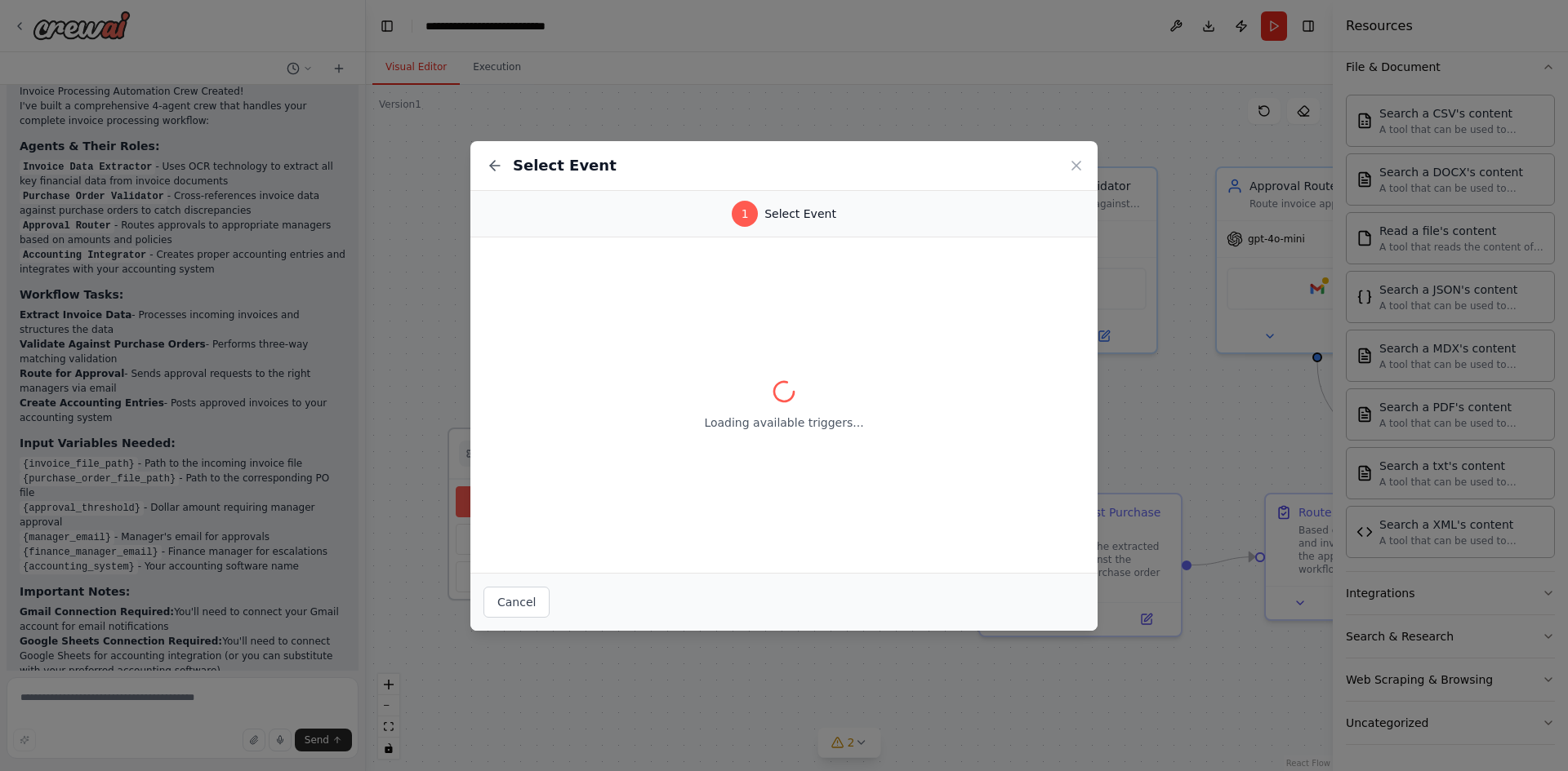
click at [539, 505] on div "Loading available triggers..." at bounding box center [784, 405] width 627 height 336
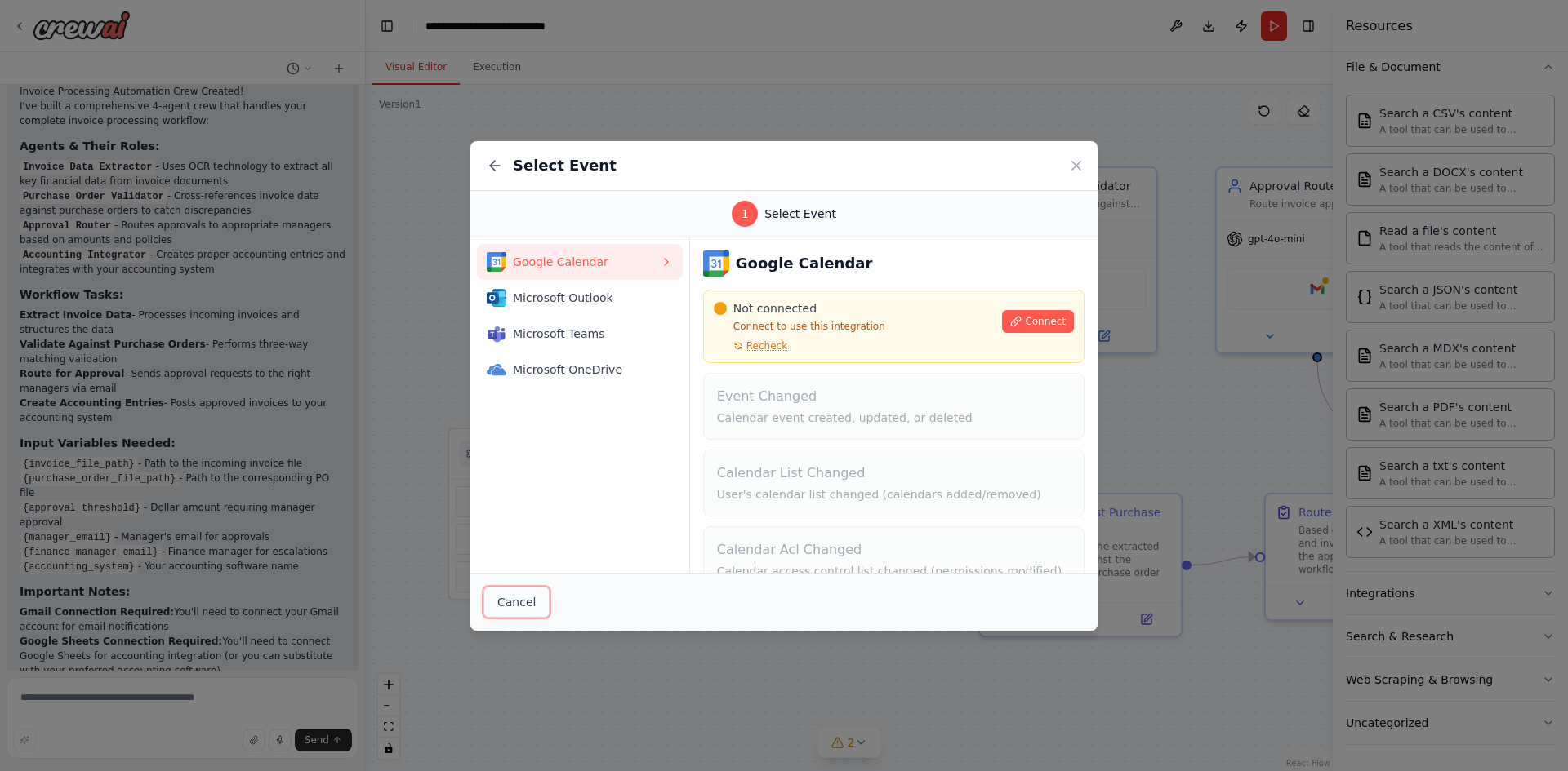
click at [515, 604] on button "Cancel" at bounding box center [516, 602] width 66 height 31
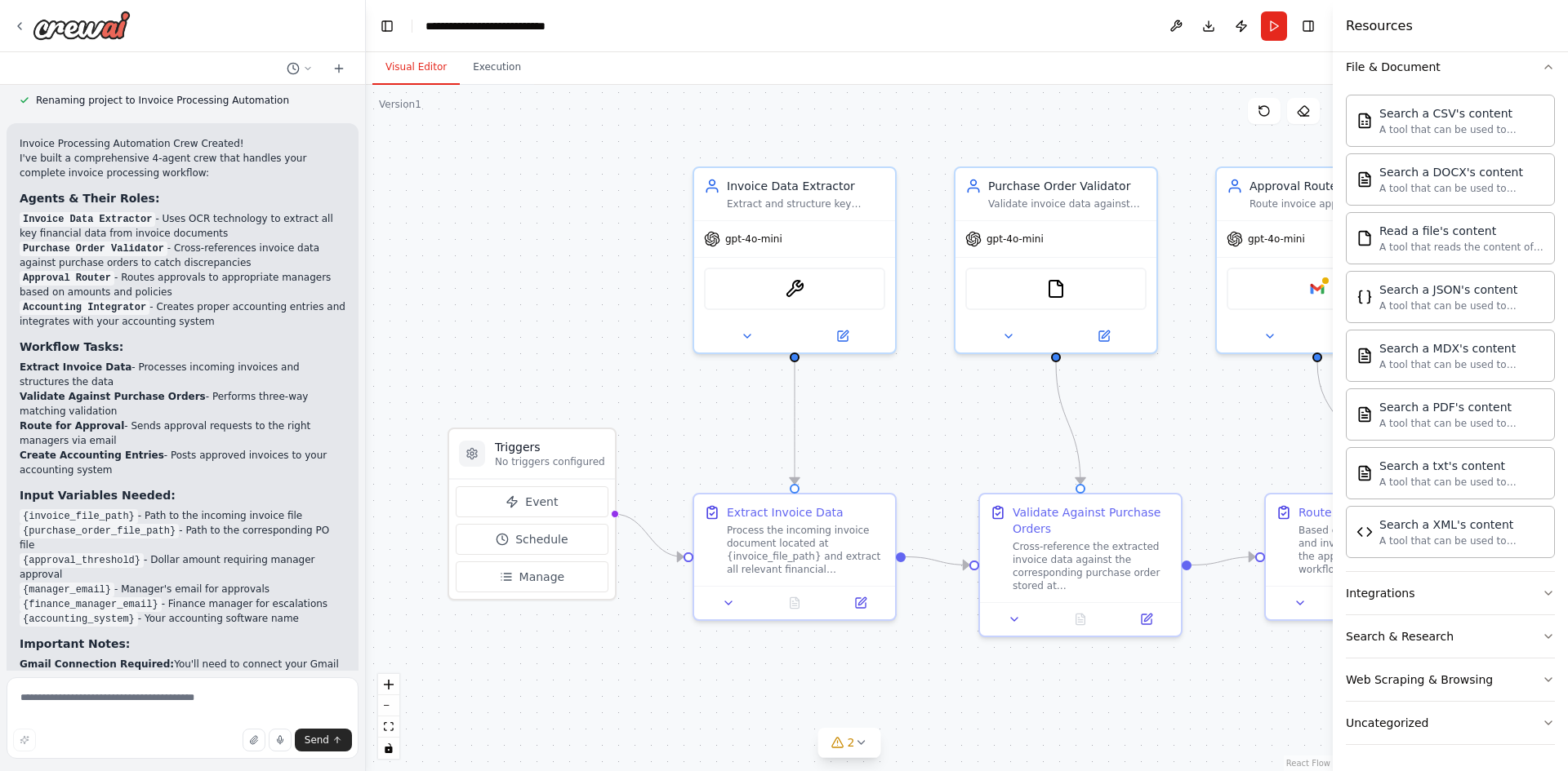
scroll to position [1287, 0]
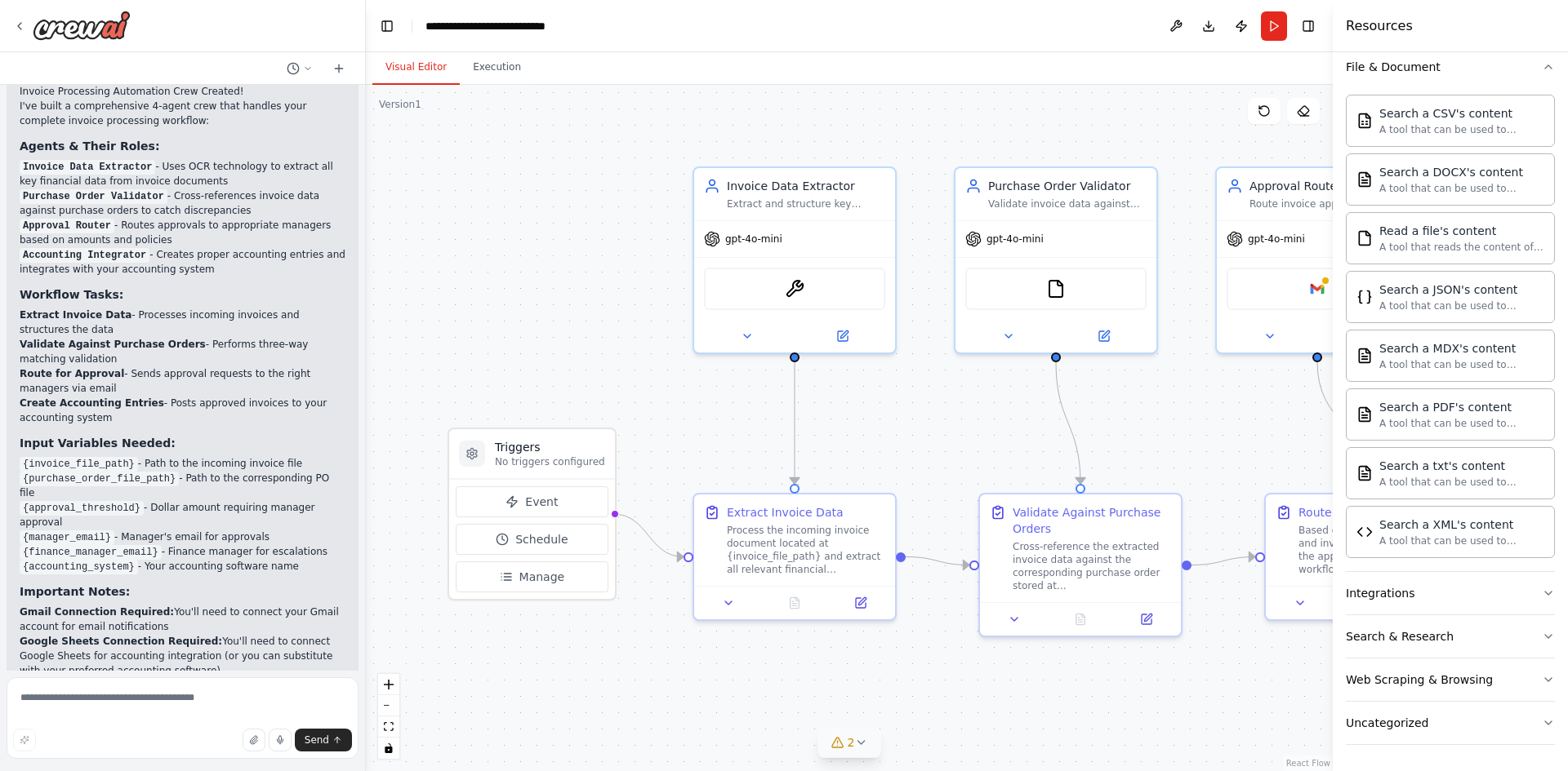
click at [867, 749] on button "2" at bounding box center [849, 743] width 63 height 30
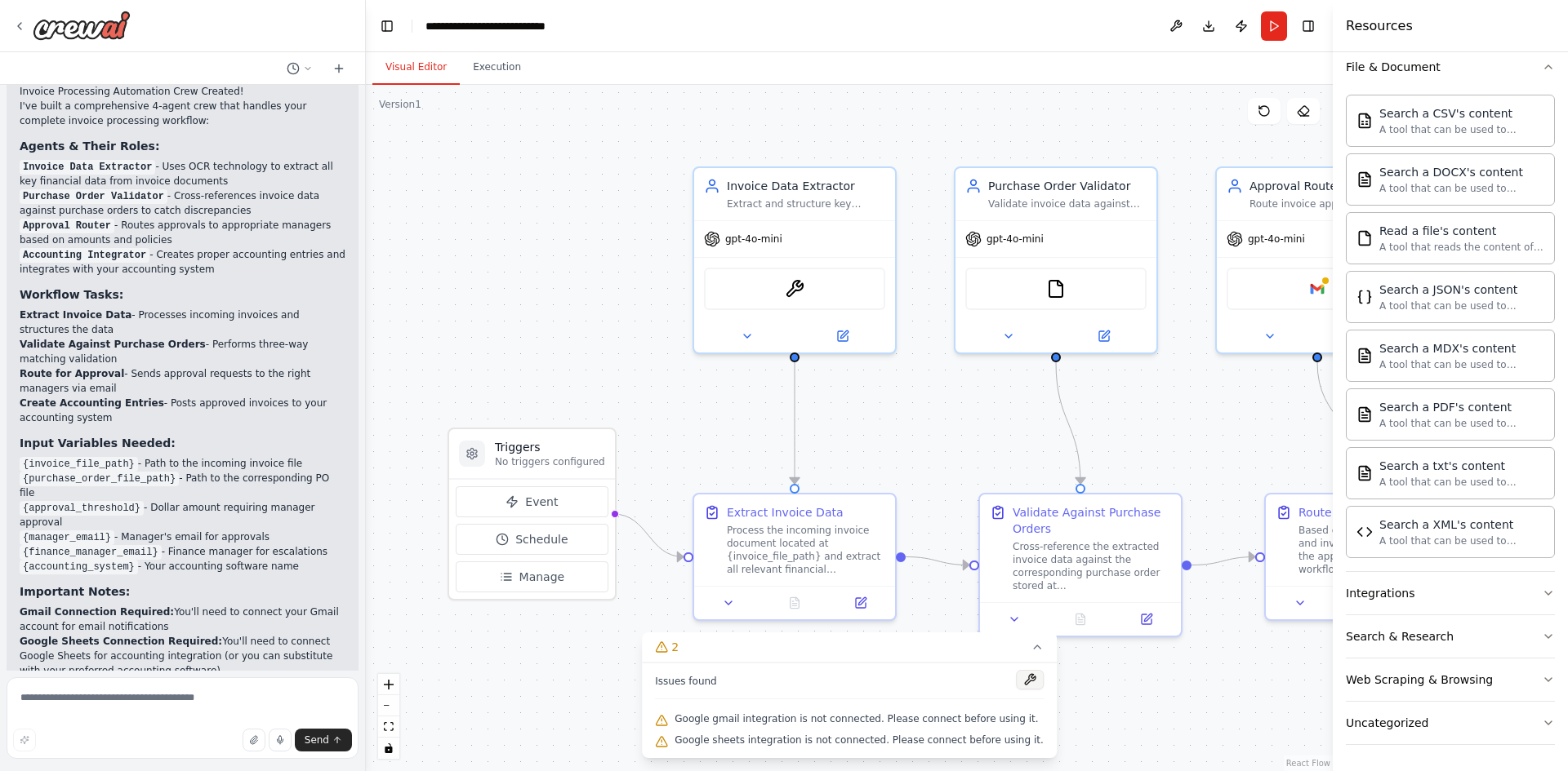
click at [1016, 682] on button at bounding box center [1029, 680] width 28 height 19
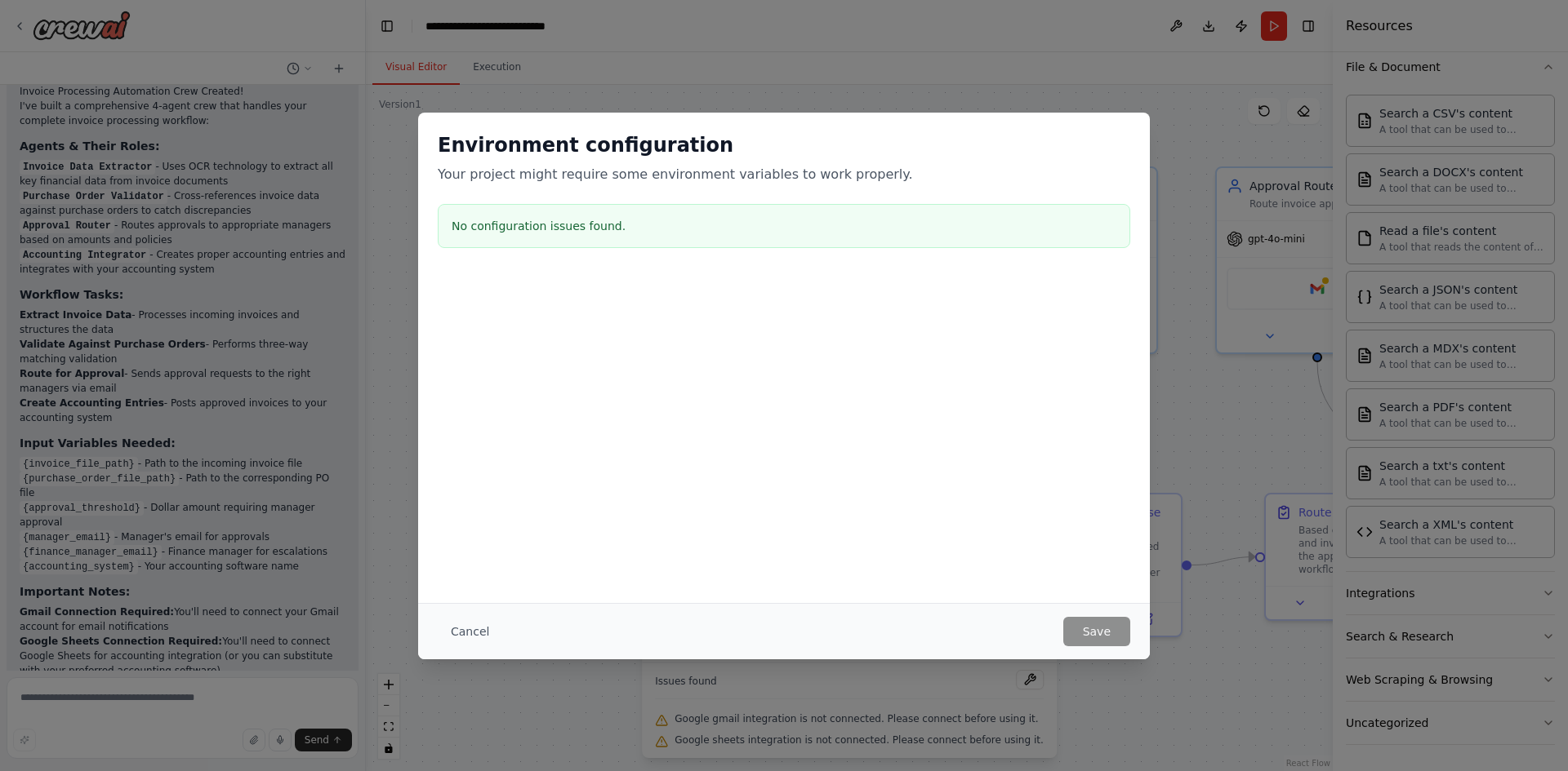
click at [1191, 290] on div "Environment configuration Your project might require some environment variables…" at bounding box center [784, 385] width 1568 height 771
click at [462, 636] on button "Cancel" at bounding box center [470, 631] width 64 height 29
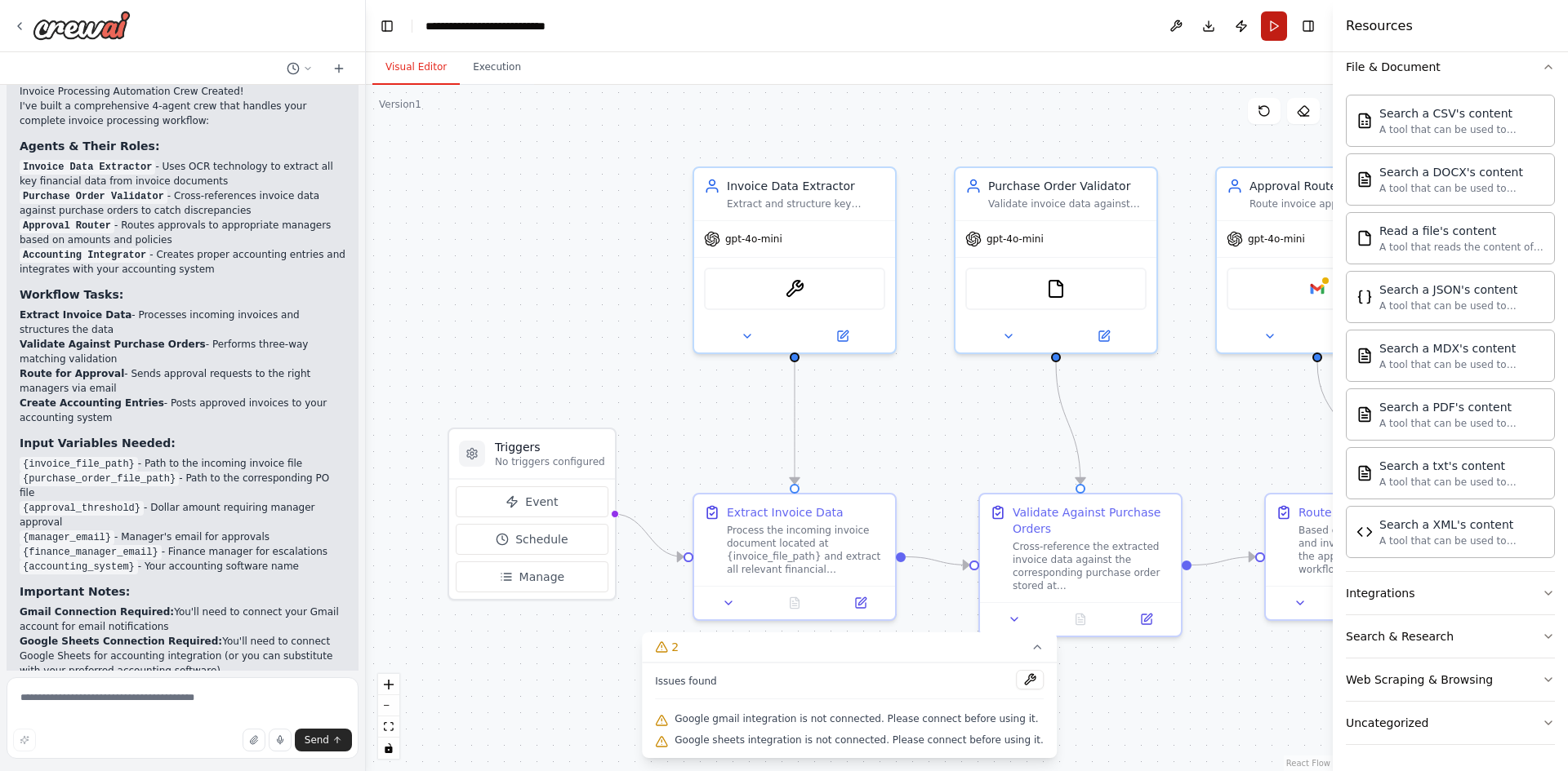
click at [1275, 28] on button "Run" at bounding box center [1273, 26] width 26 height 29
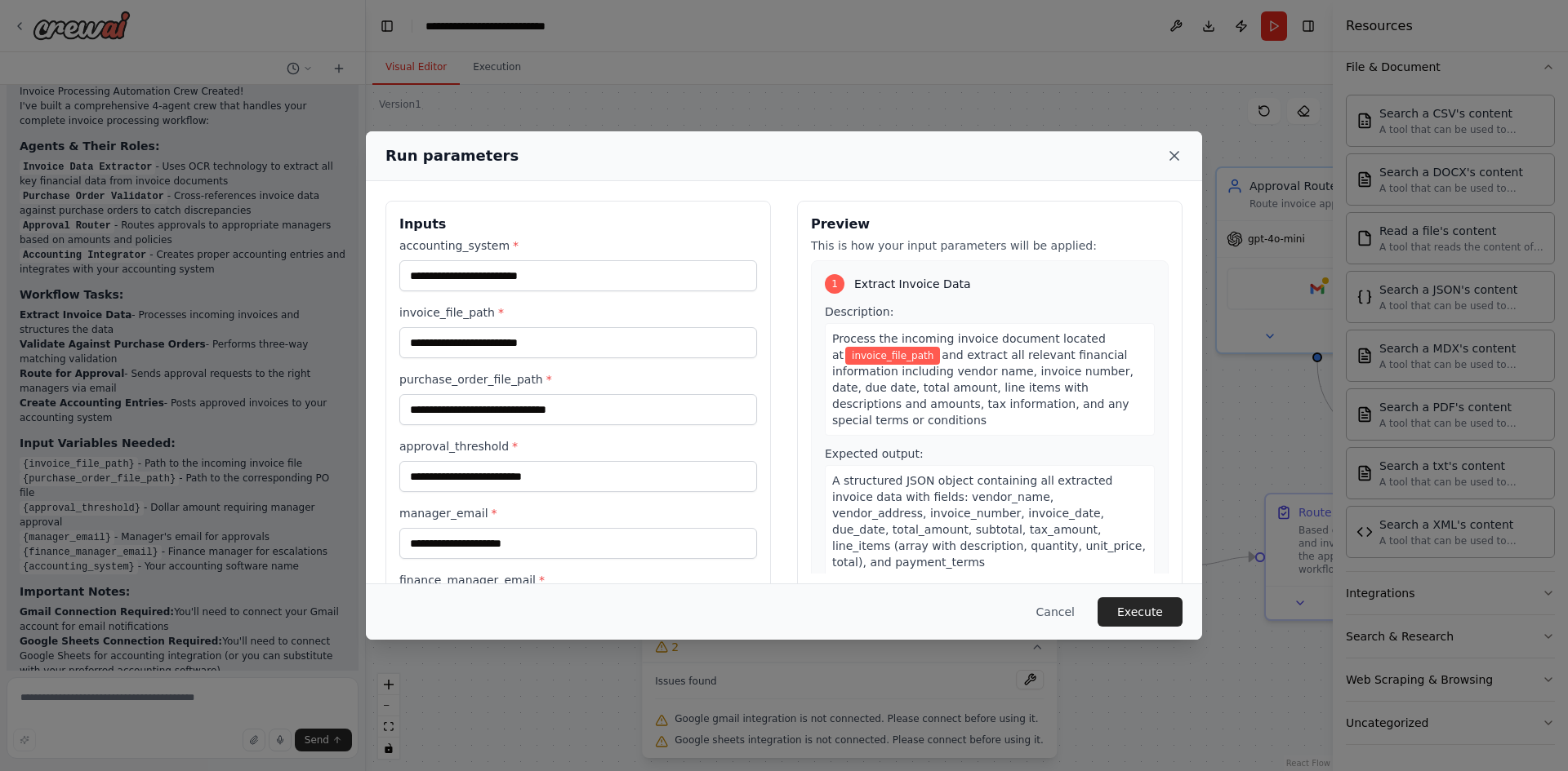
click at [1172, 152] on icon at bounding box center [1174, 155] width 16 height 16
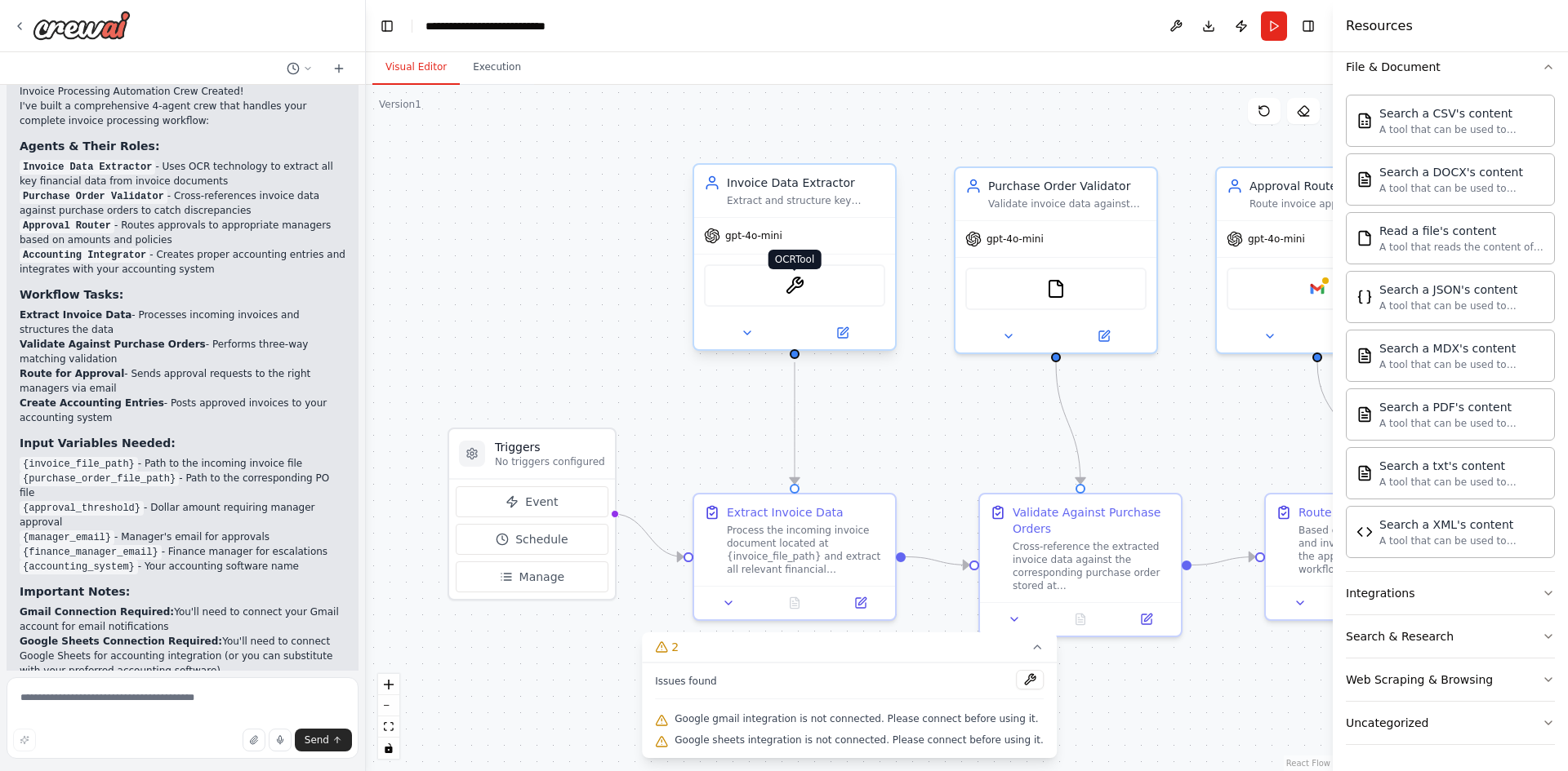
click at [786, 280] on img at bounding box center [795, 285] width 19 height 19
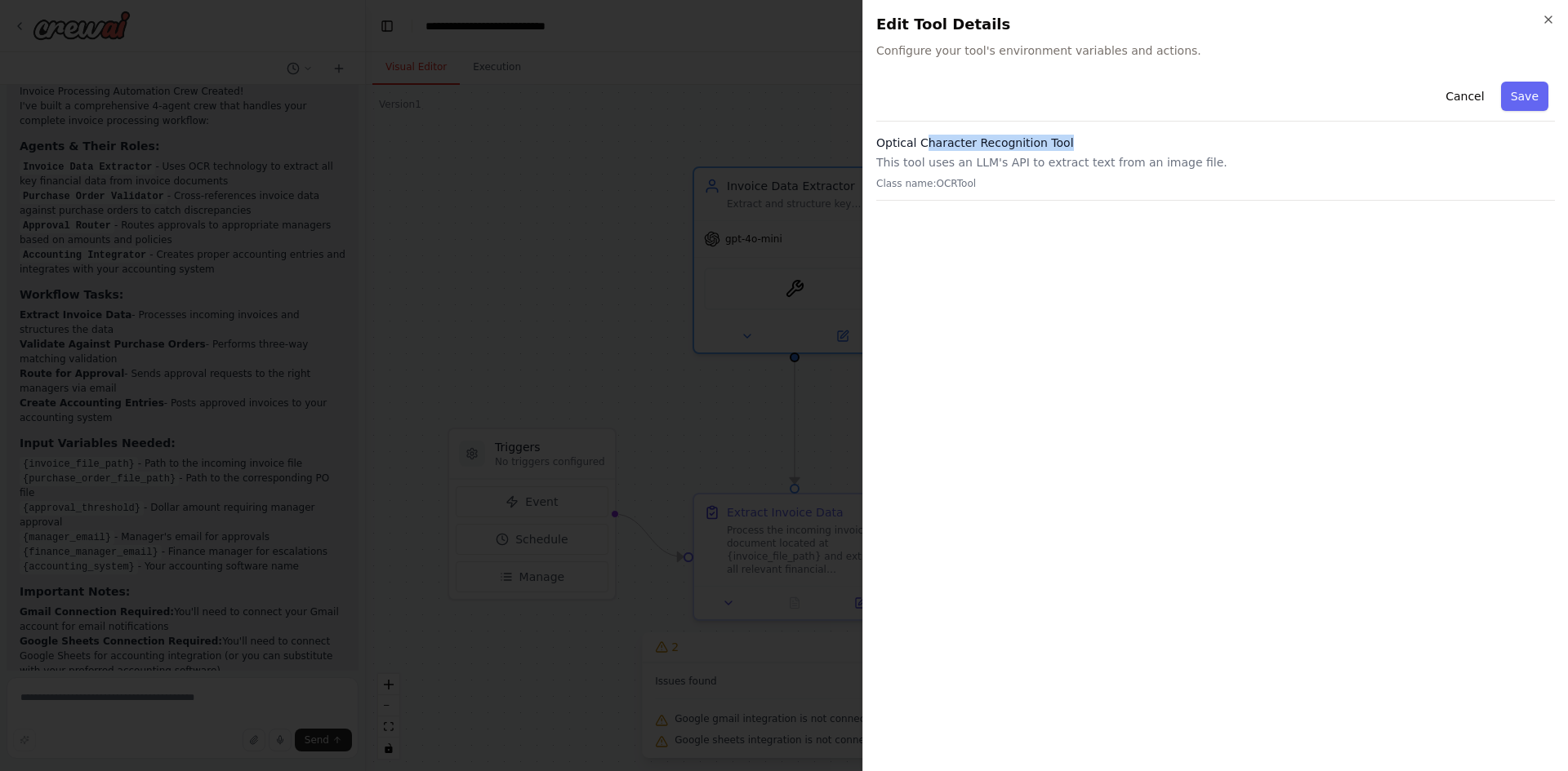
drag, startPoint x: 922, startPoint y: 145, endPoint x: 1086, endPoint y: 137, distance: 164.2
click at [1086, 137] on h3 "Optical Character Recognition Tool" at bounding box center [1215, 143] width 678 height 16
drag, startPoint x: 892, startPoint y: 160, endPoint x: 1304, endPoint y: 159, distance: 412.0
click at [1302, 159] on p "This tool uses an LLM's API to extract text from an image file." at bounding box center [1215, 162] width 678 height 16
click at [1532, 95] on button "Save" at bounding box center [1524, 96] width 48 height 29
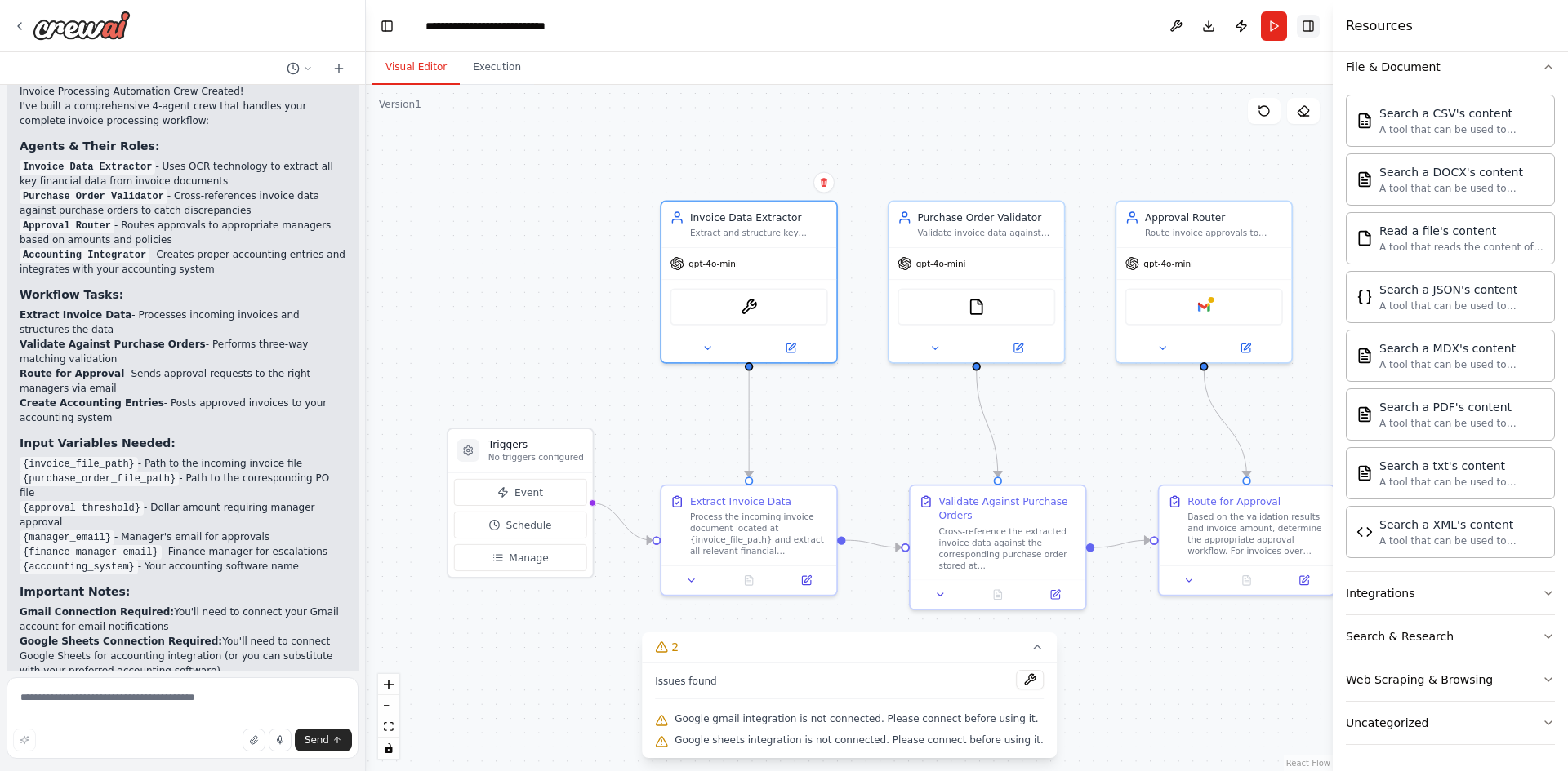
click at [1308, 27] on button "Toggle Right Sidebar" at bounding box center [1308, 26] width 23 height 23
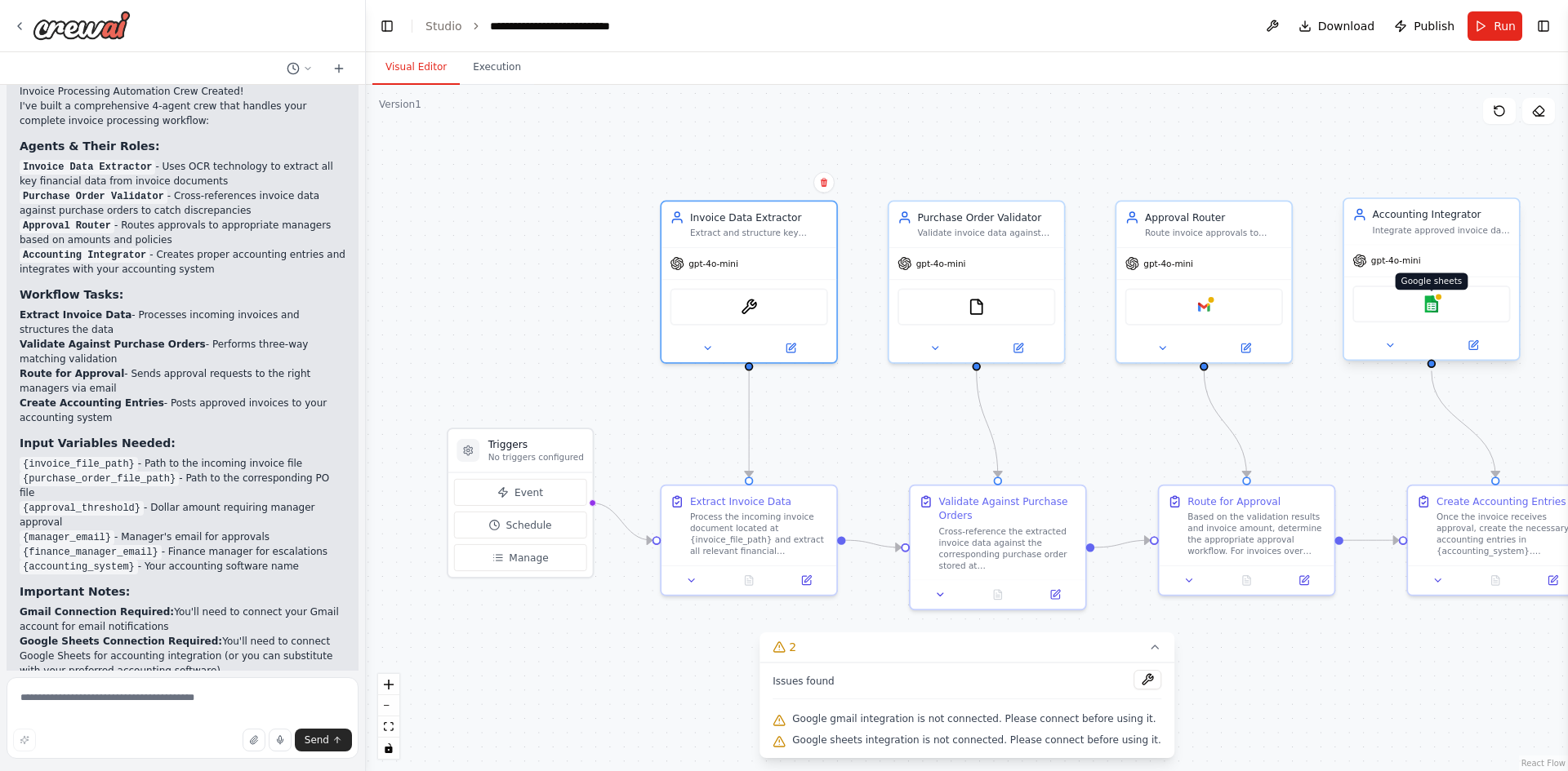
click at [1424, 304] on img at bounding box center [1431, 305] width 17 height 17
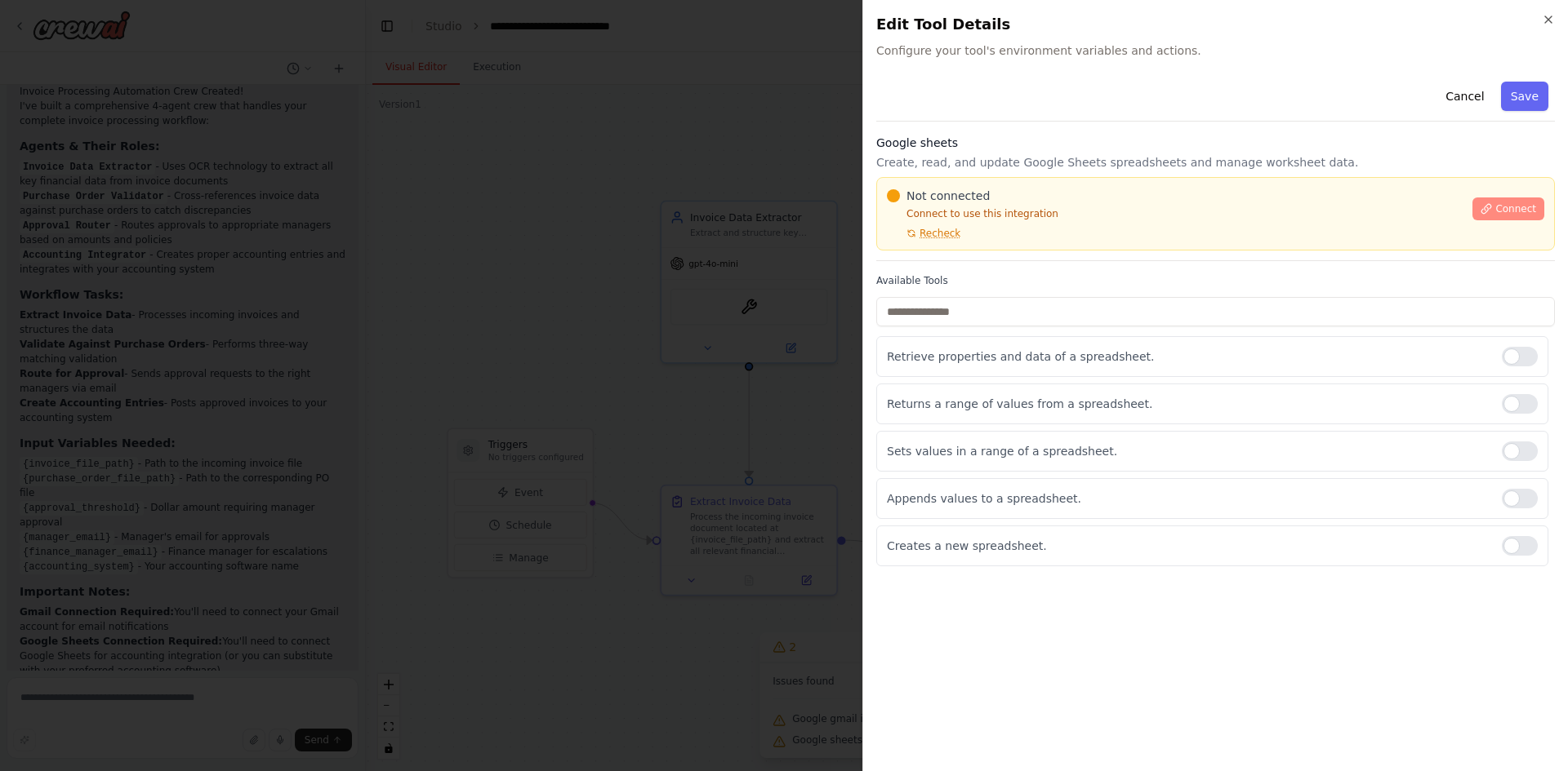
click at [1508, 202] on button "Connect" at bounding box center [1508, 209] width 72 height 23
click at [1471, 86] on button "Cancel" at bounding box center [1464, 96] width 58 height 29
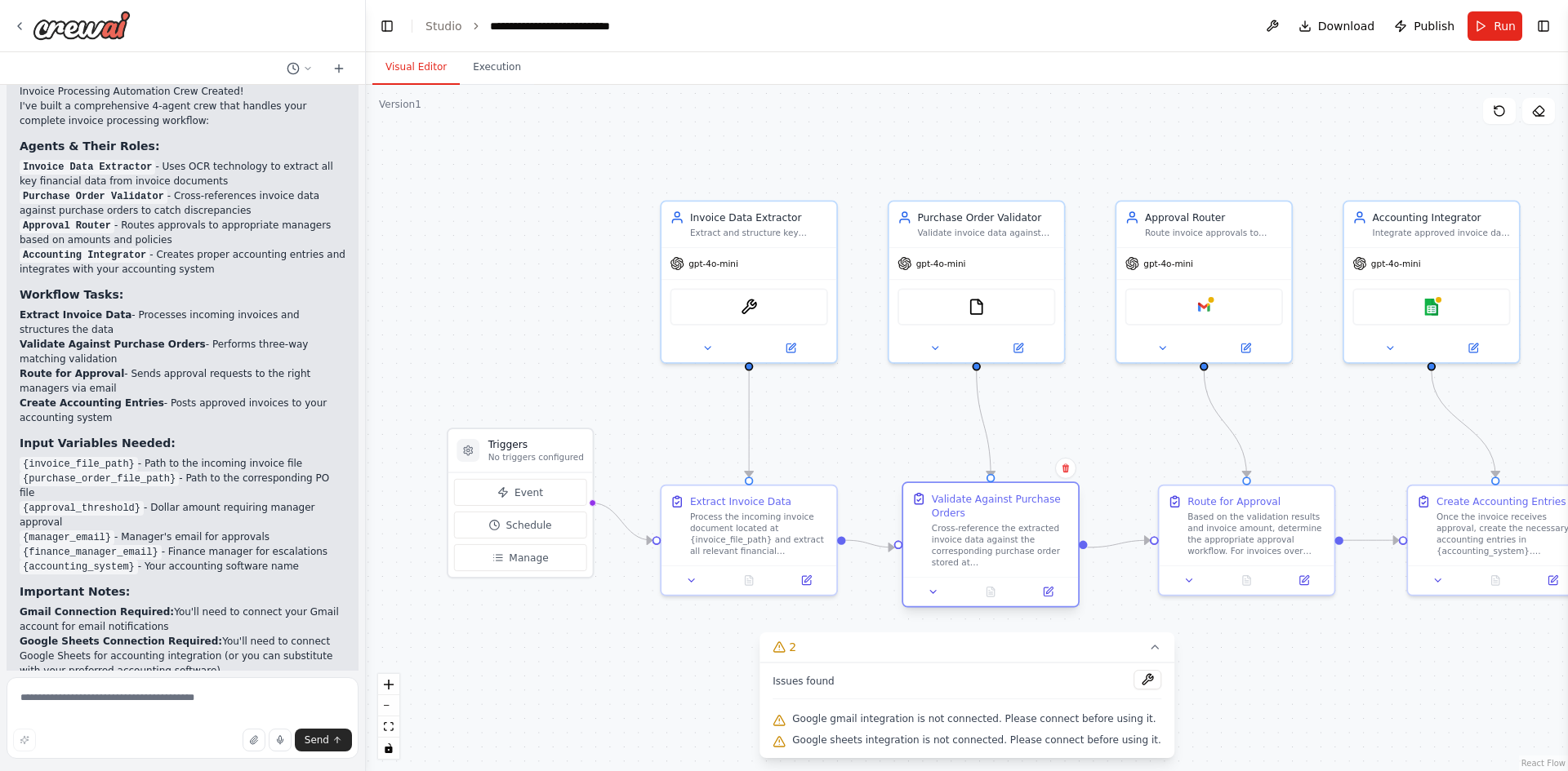
click at [999, 546] on div "Cross-reference the extracted invoice data against the corresponding purchase o…" at bounding box center [1000, 545] width 138 height 46
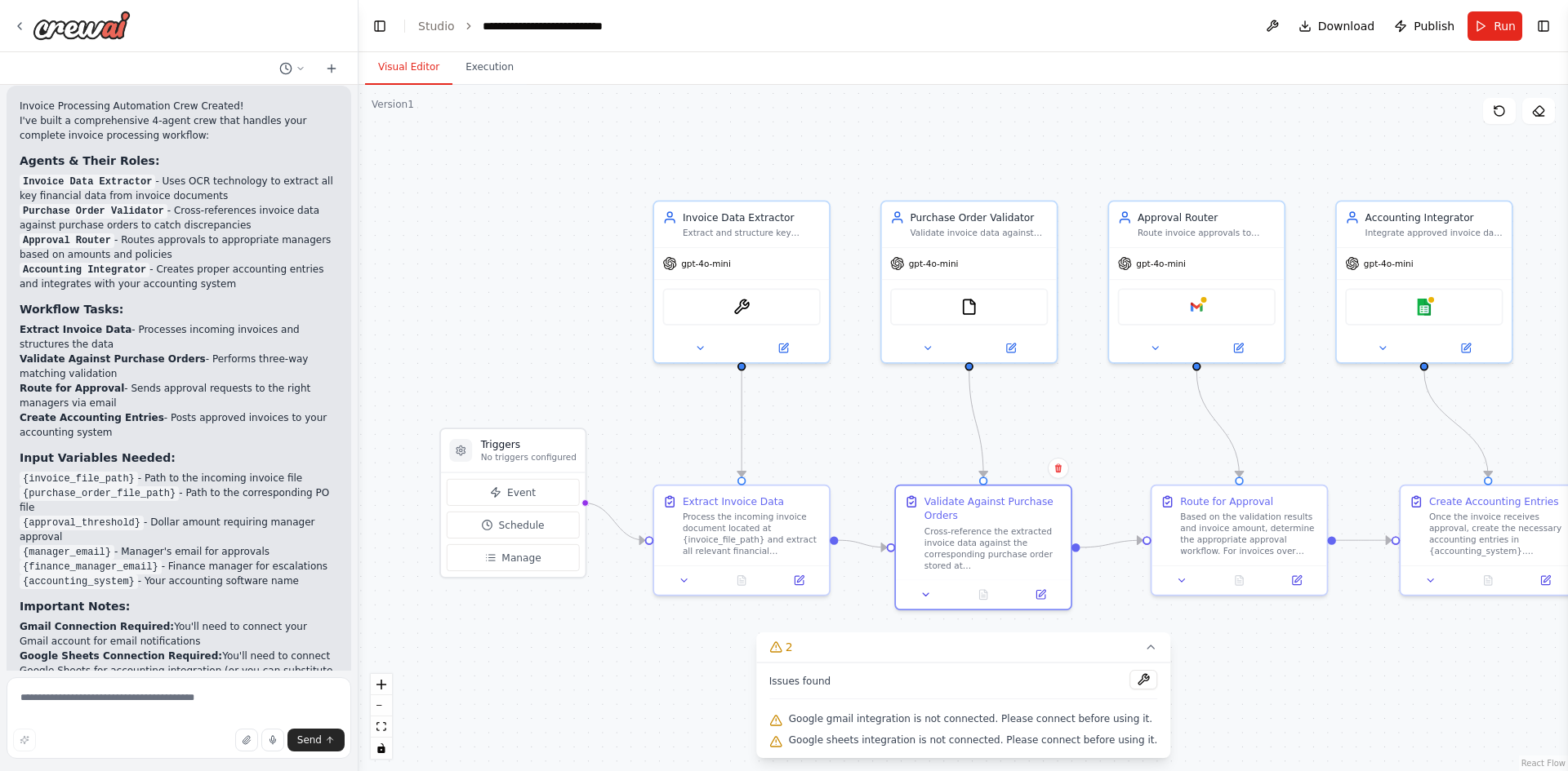
scroll to position [1127, 0]
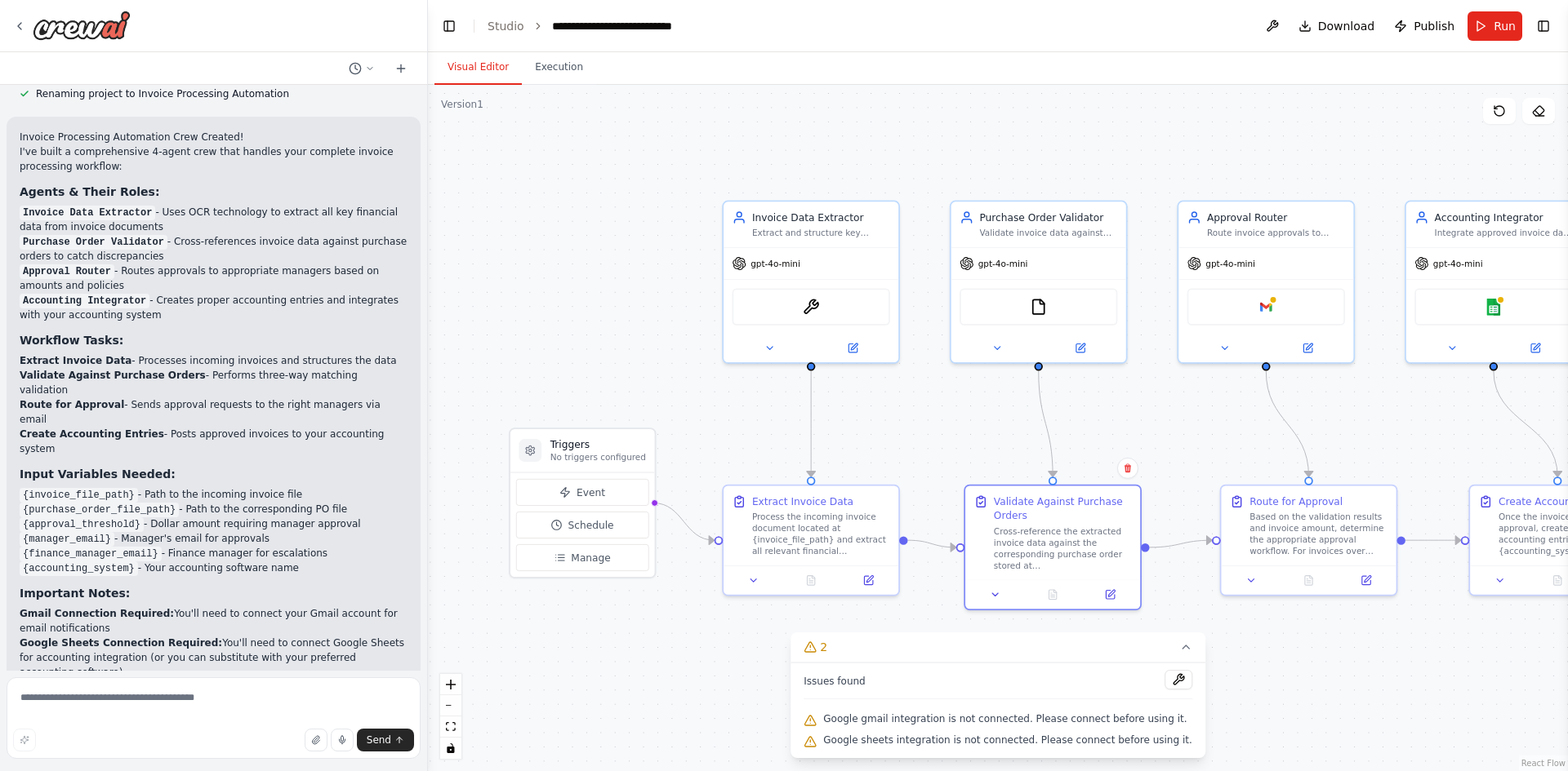
drag, startPoint x: 362, startPoint y: 531, endPoint x: 428, endPoint y: 573, distance: 78.2
click at [428, 573] on div "Build a crew that extracts data from incoming invoices, validates information a…" at bounding box center [784, 385] width 1568 height 771
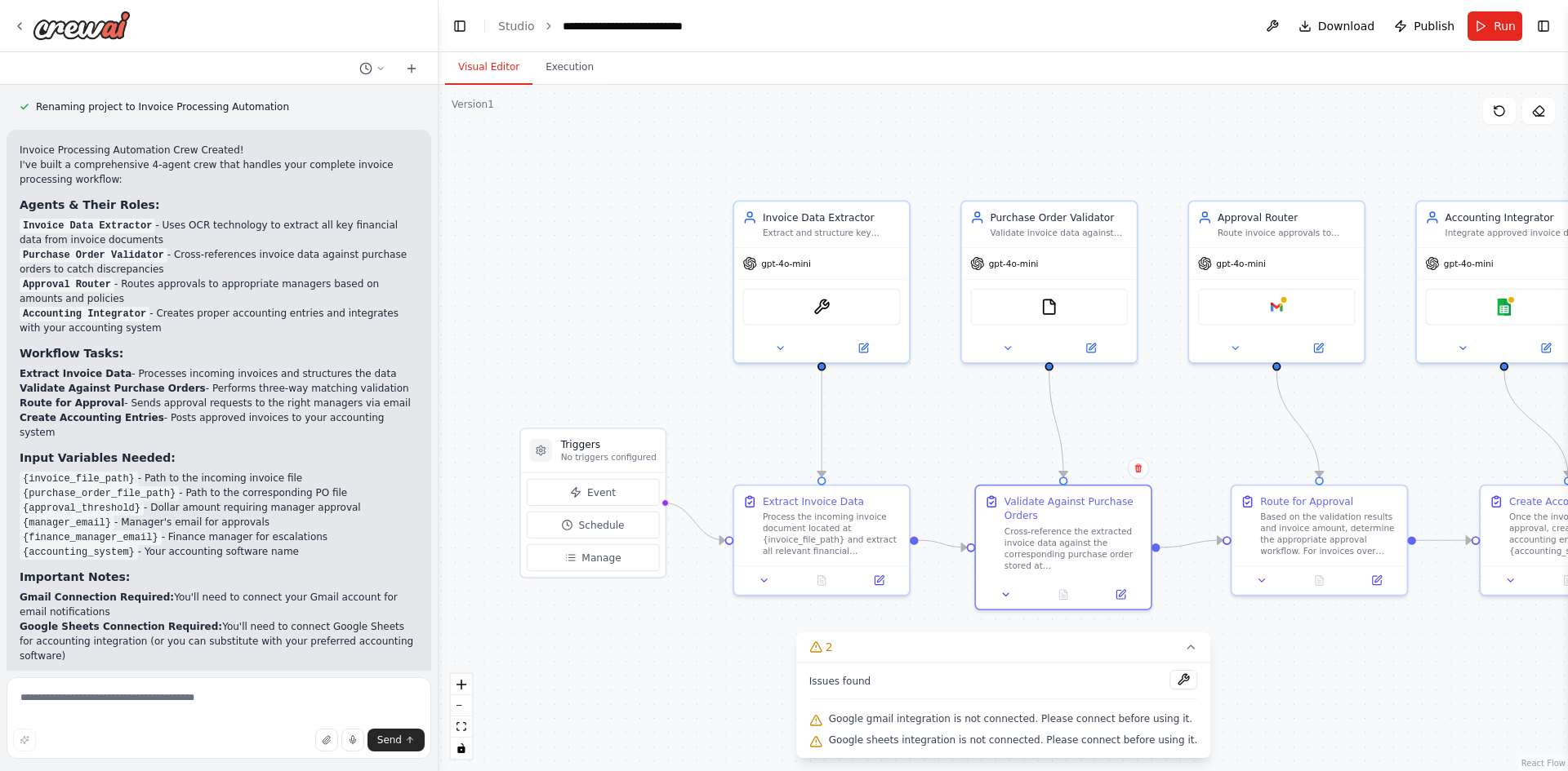
drag, startPoint x: 423, startPoint y: 563, endPoint x: 439, endPoint y: 250, distance: 313.4
click at [439, 250] on div "Build a crew that extracts data from incoming invoices, validates information a…" at bounding box center [784, 385] width 1568 height 771
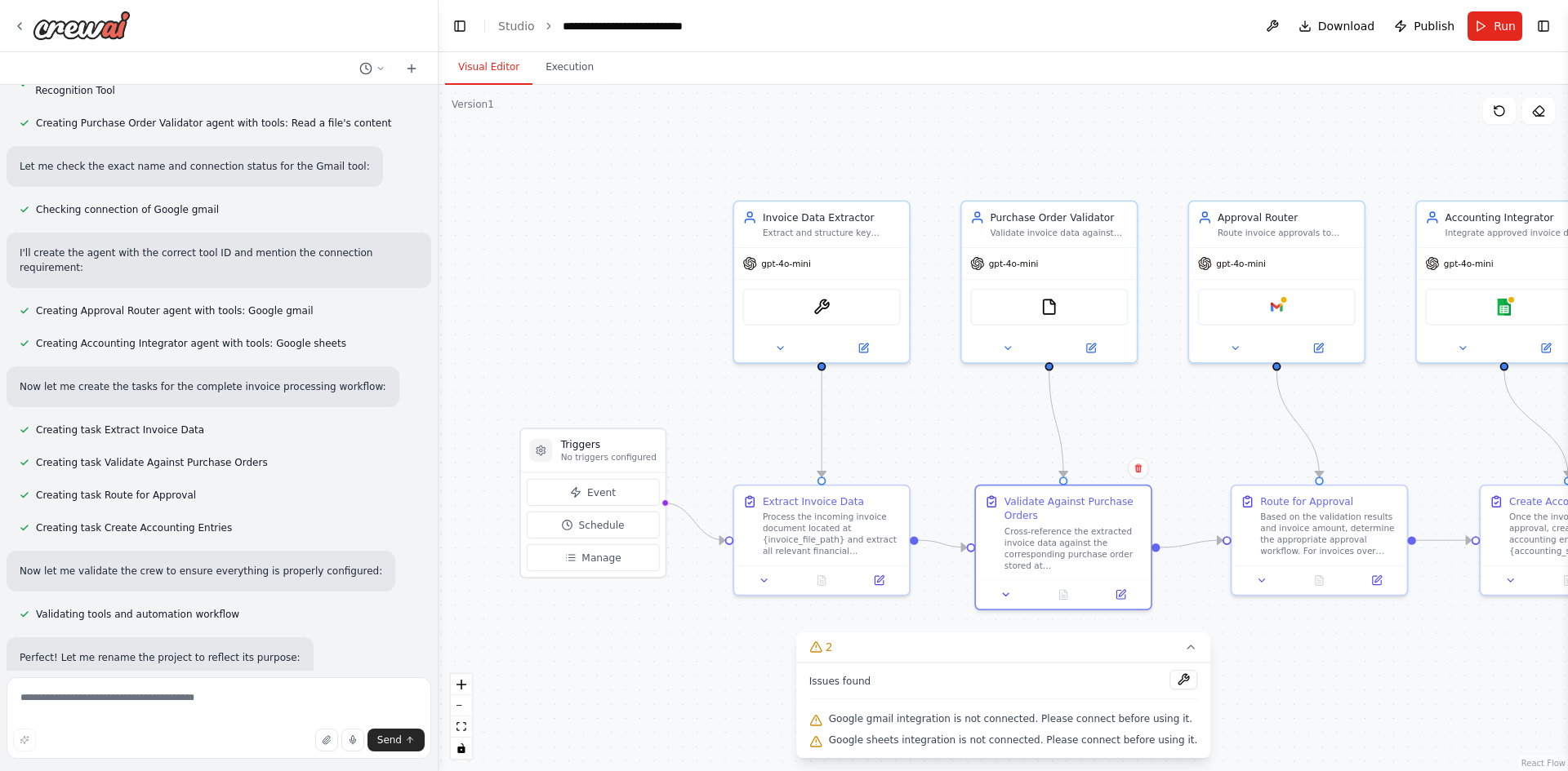
scroll to position [379, 0]
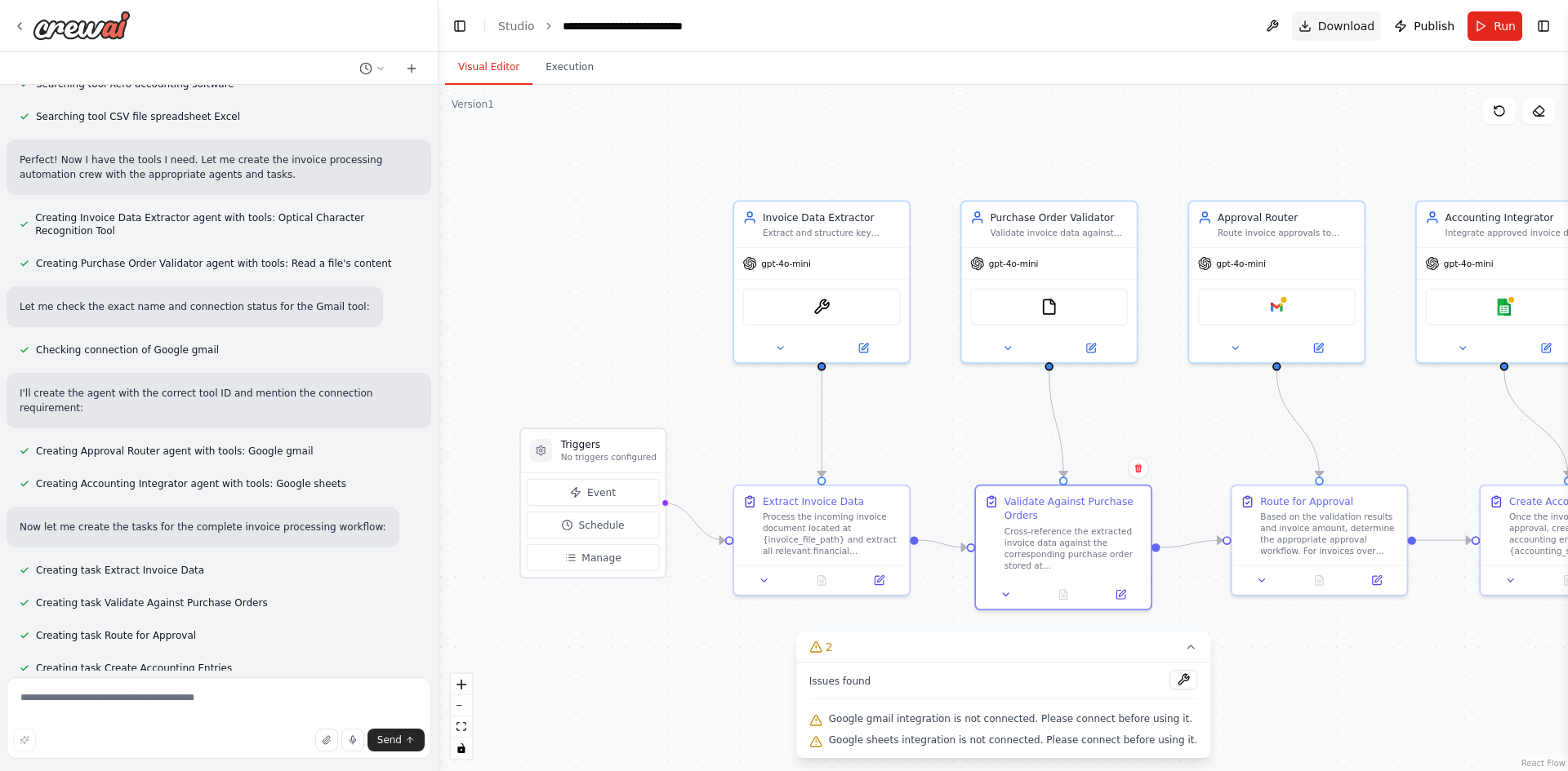
click at [1337, 34] on span "Download" at bounding box center [1346, 26] width 57 height 16
click at [577, 81] on button "Execution" at bounding box center [570, 67] width 75 height 34
click at [490, 62] on button "Visual Editor" at bounding box center [489, 67] width 87 height 34
click at [499, 23] on link "Studio" at bounding box center [516, 25] width 37 height 13
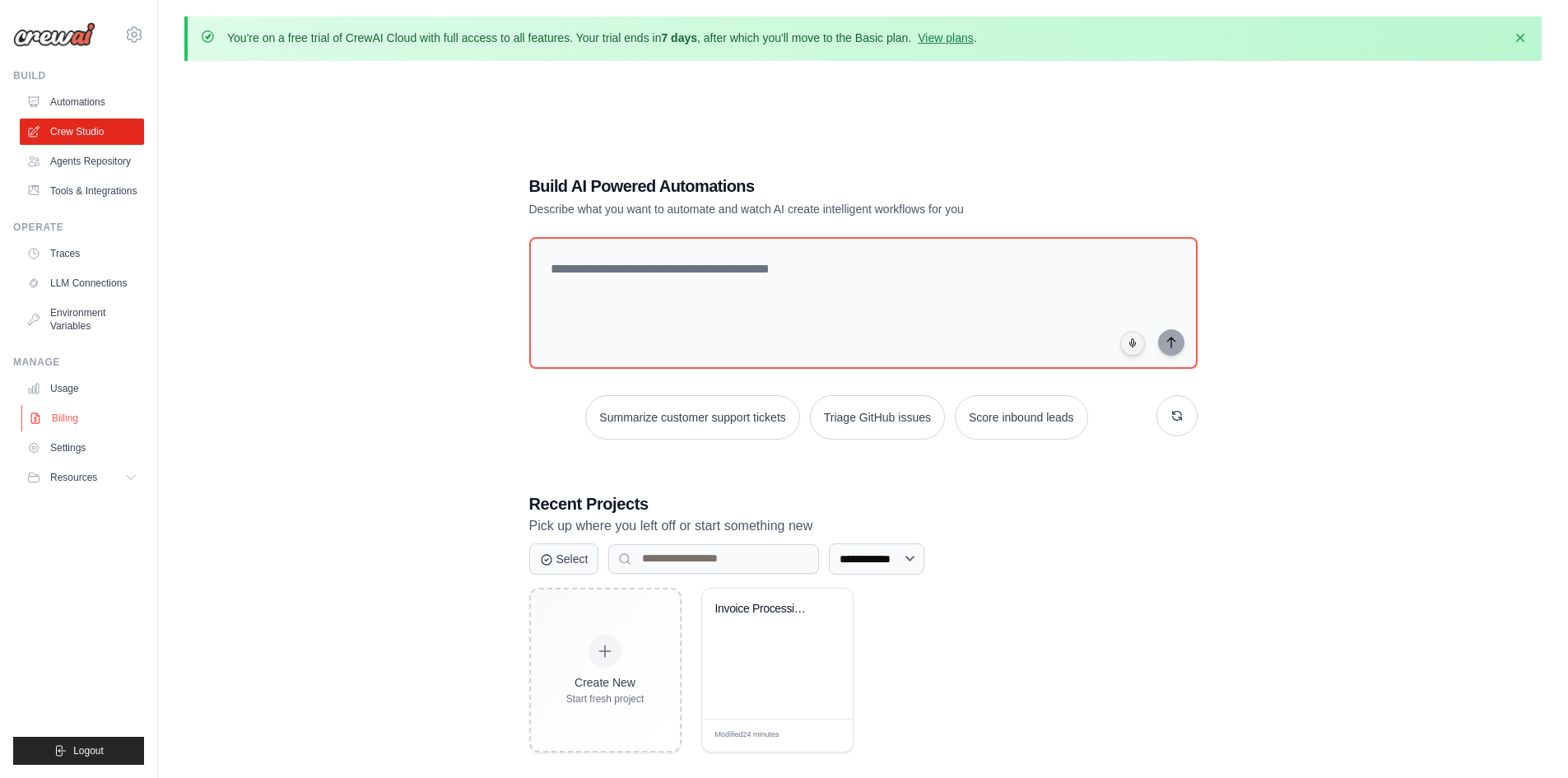
click at [71, 414] on link "Billing" at bounding box center [83, 418] width 124 height 26
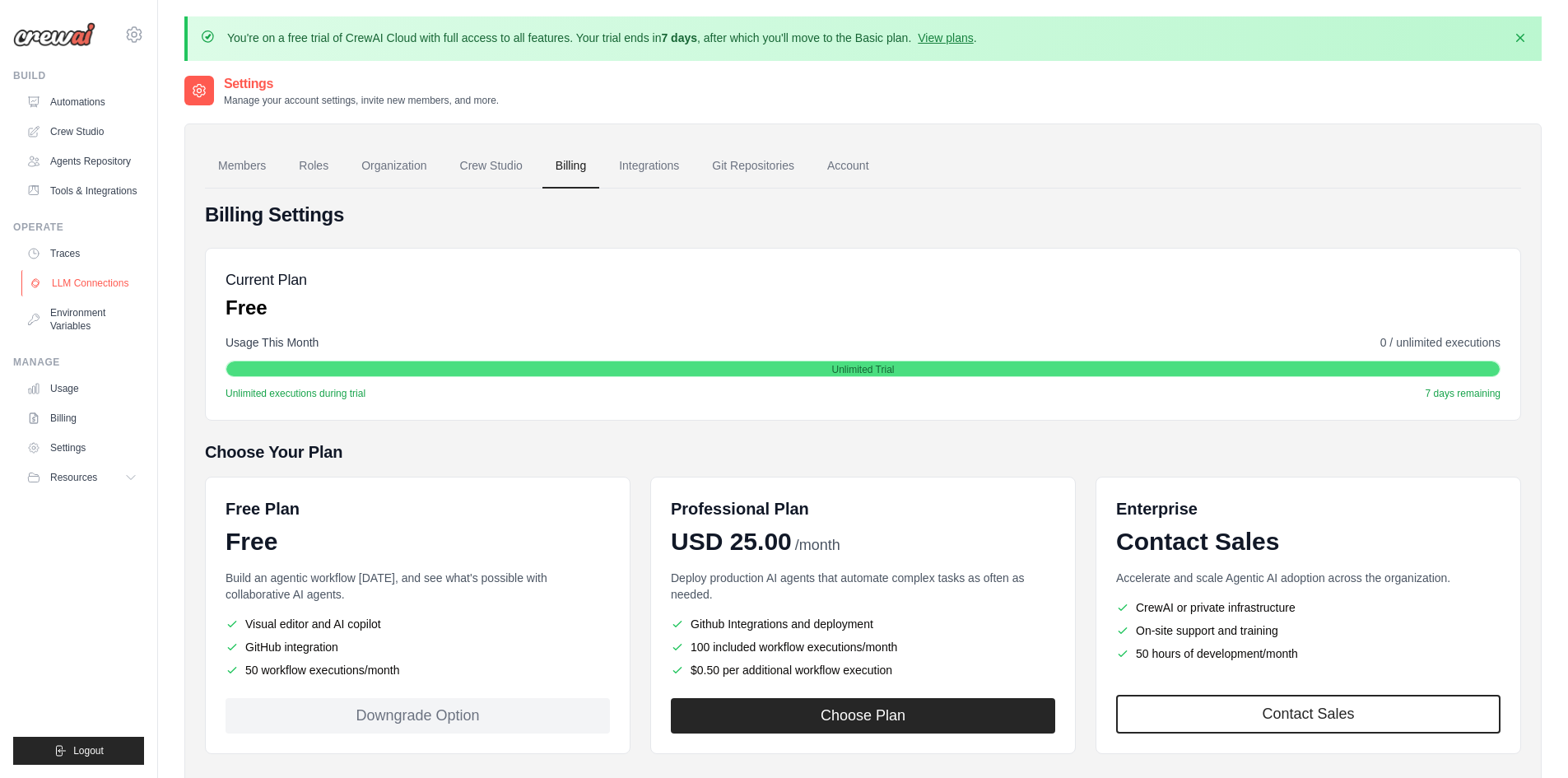
click at [70, 281] on link "LLM Connections" at bounding box center [83, 283] width 124 height 26
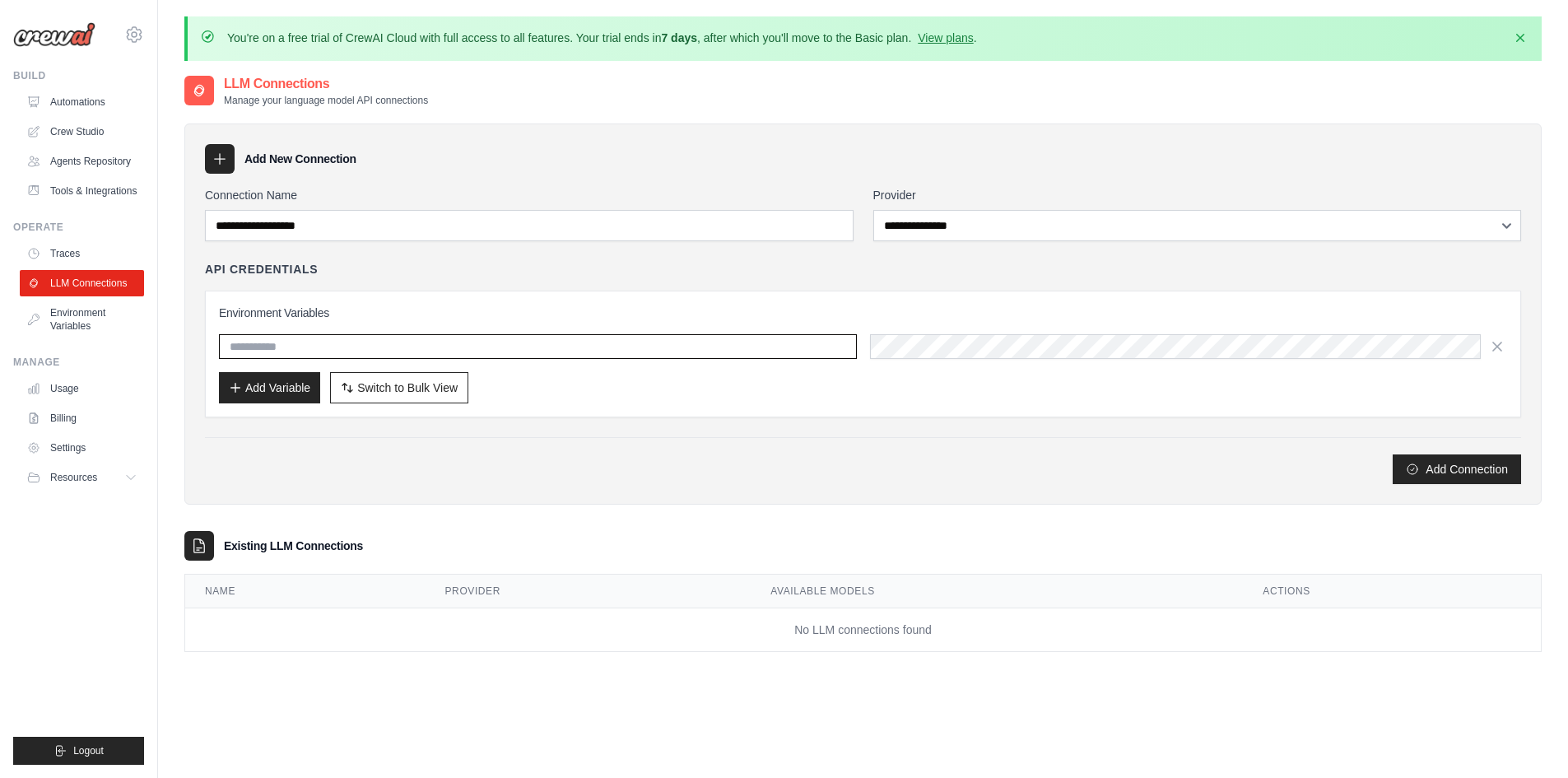
click at [304, 354] on input "text" at bounding box center [538, 346] width 638 height 24
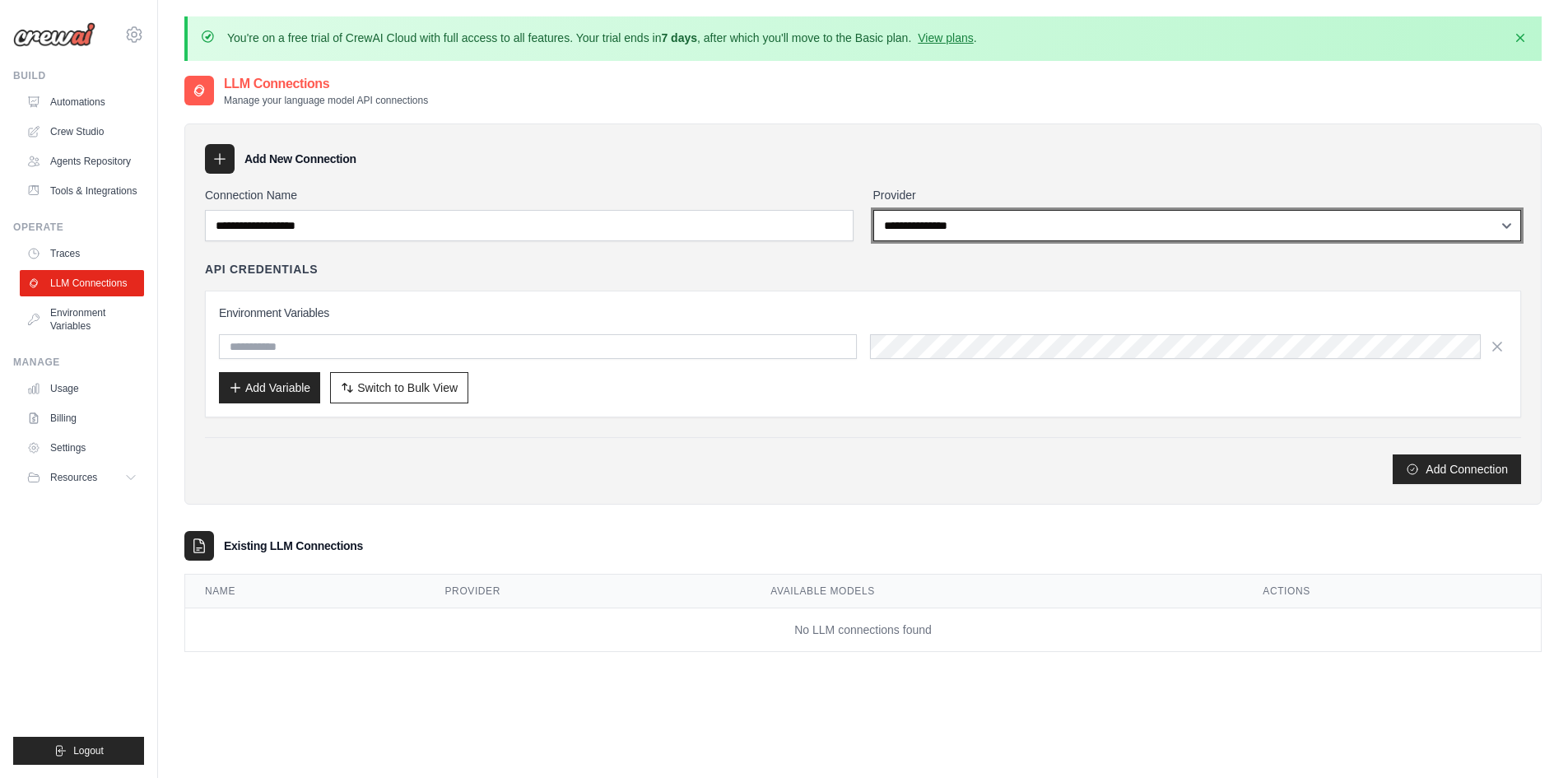
click at [986, 222] on select "**********" at bounding box center [1197, 226] width 649 height 31
click at [986, 221] on select "**********" at bounding box center [1197, 226] width 649 height 31
click at [986, 220] on select "**********" at bounding box center [1197, 226] width 649 height 31
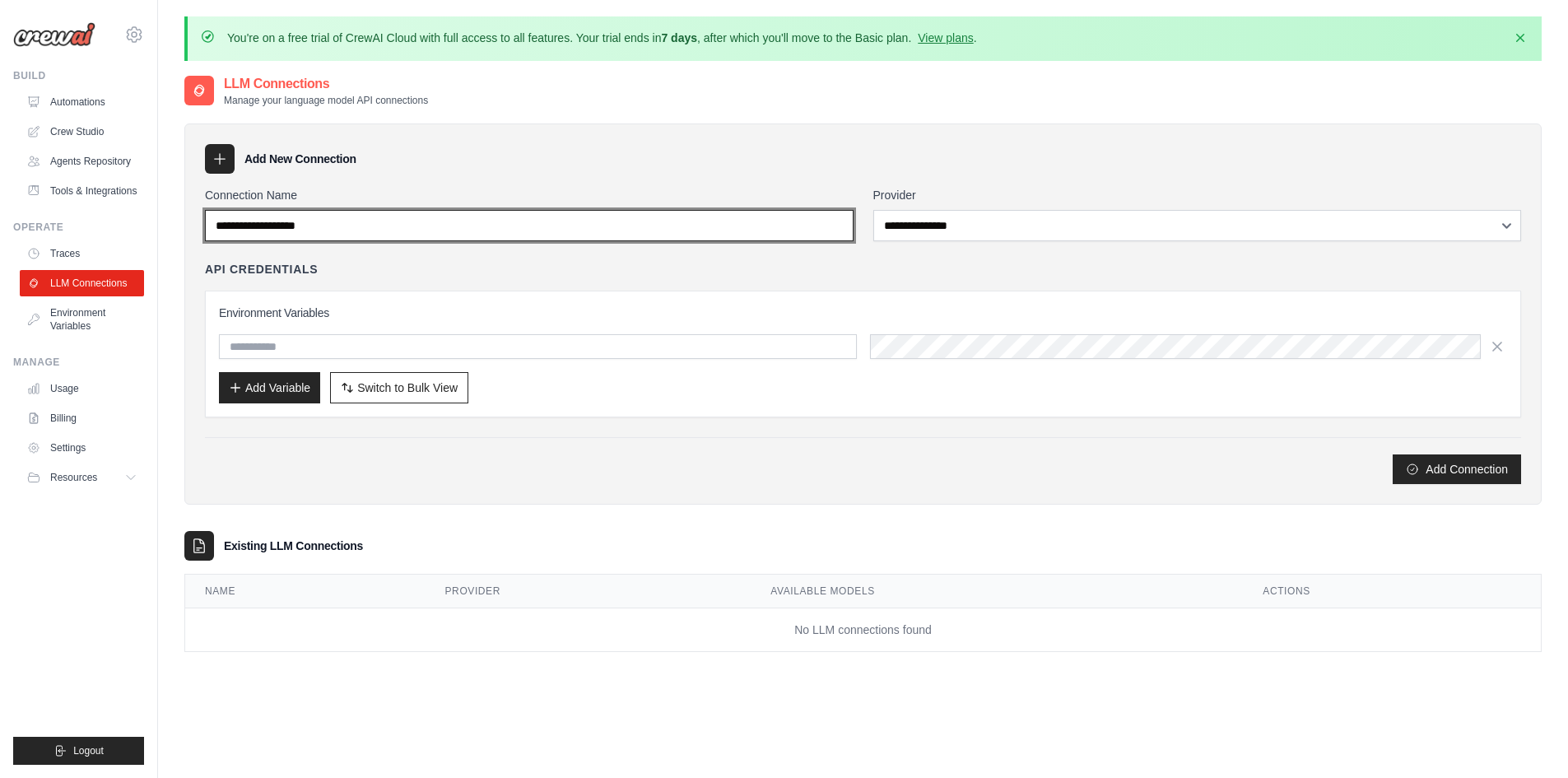
click at [377, 232] on input "Connection Name" at bounding box center [529, 226] width 649 height 31
